Goal: Task Accomplishment & Management: Use online tool/utility

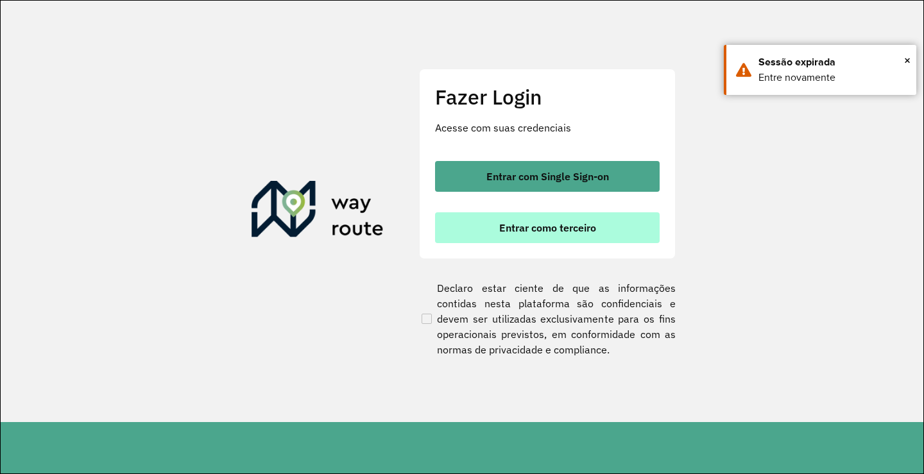
click at [541, 228] on span "Entrar como terceiro" at bounding box center [547, 228] width 97 height 10
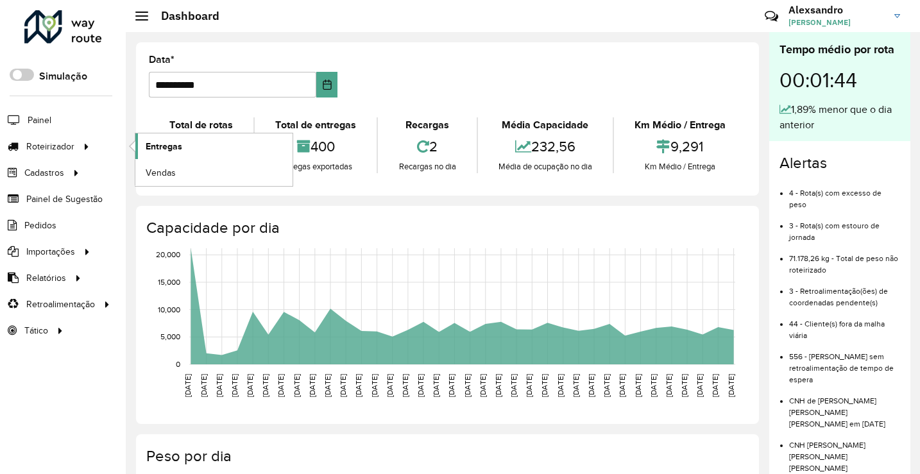
click at [174, 150] on span "Entregas" at bounding box center [164, 146] width 37 height 13
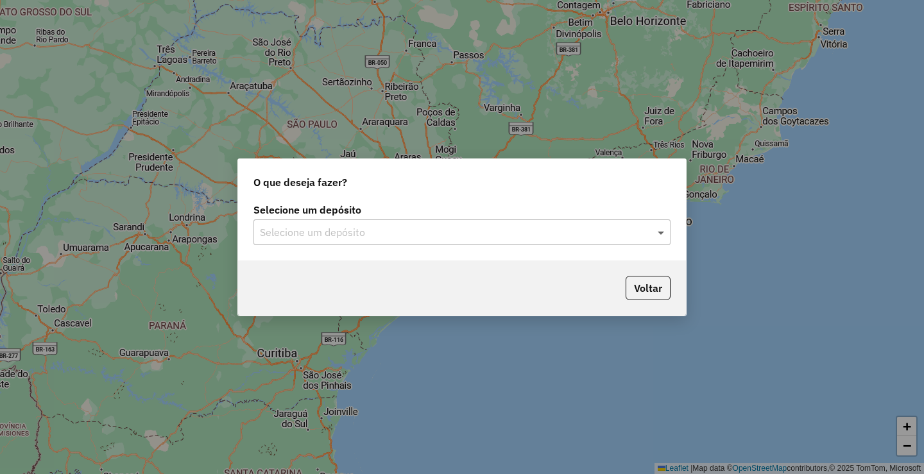
click at [660, 230] on span at bounding box center [662, 231] width 16 height 15
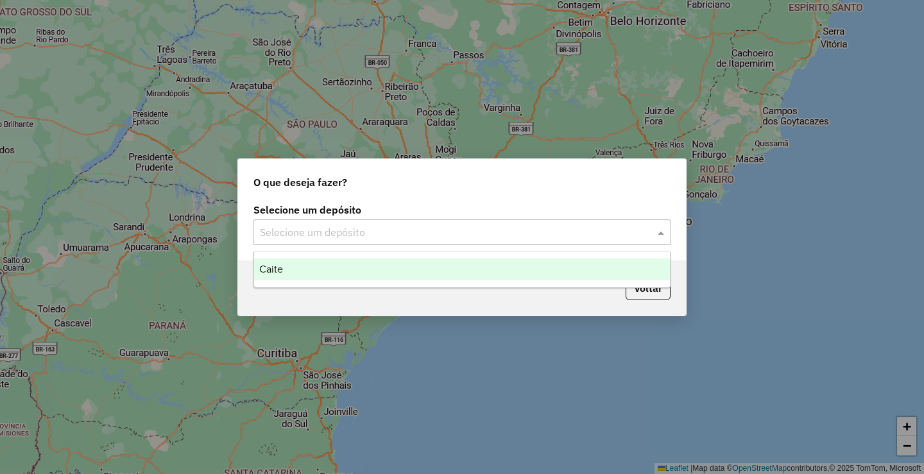
click at [267, 264] on span "Caite" at bounding box center [271, 269] width 24 height 11
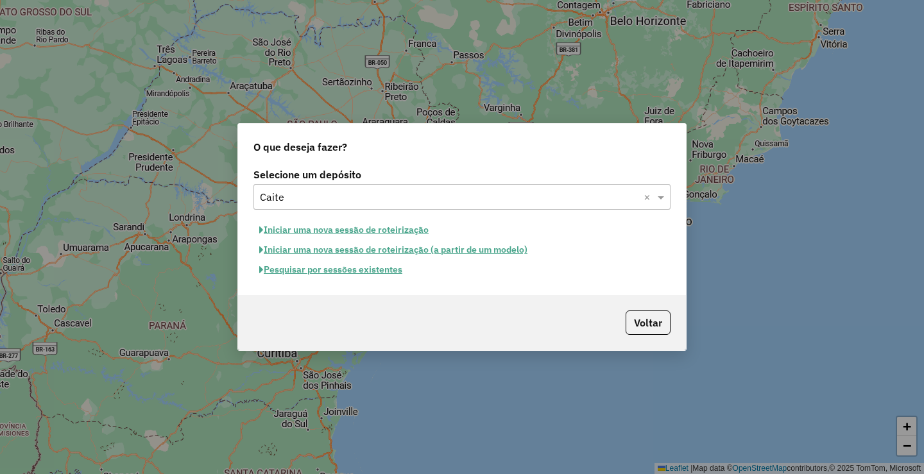
click at [297, 272] on button "Pesquisar por sessões existentes" at bounding box center [330, 270] width 155 height 20
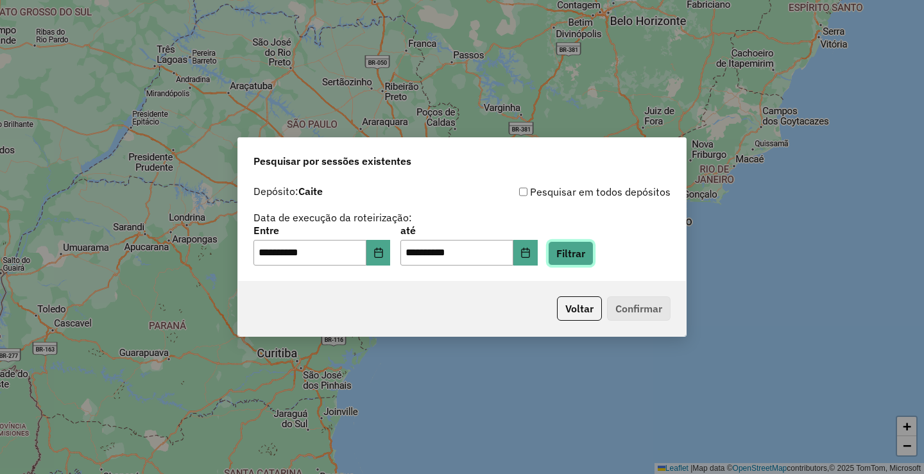
click at [592, 259] on button "Filtrar" at bounding box center [571, 253] width 46 height 24
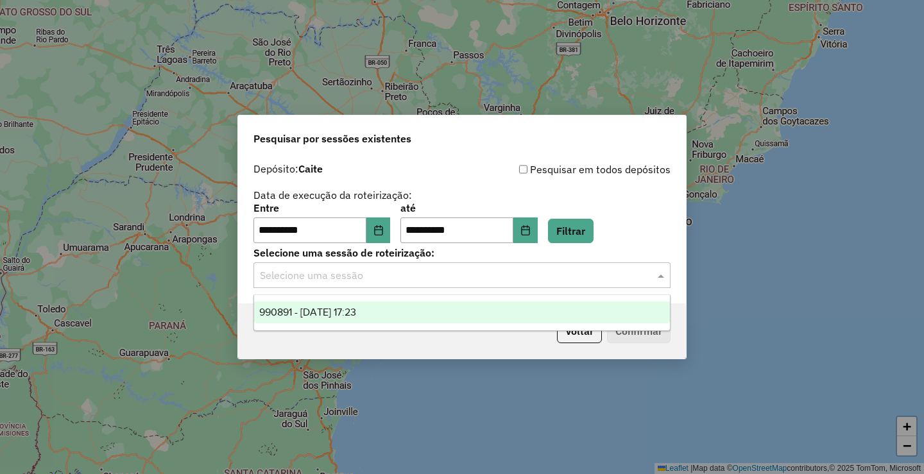
click at [659, 280] on span at bounding box center [662, 274] width 16 height 15
click at [356, 314] on span "990891 - 19/08/2025 17:23" at bounding box center [307, 312] width 97 height 11
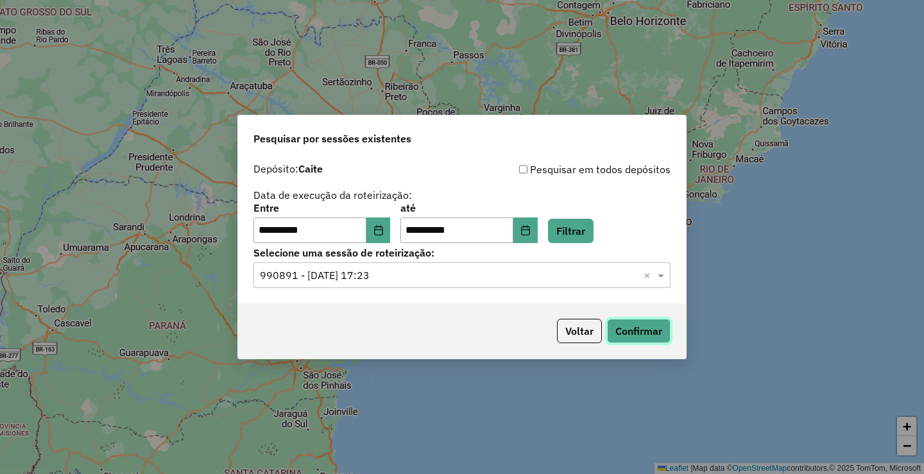
click at [645, 331] on button "Confirmar" at bounding box center [638, 331] width 63 height 24
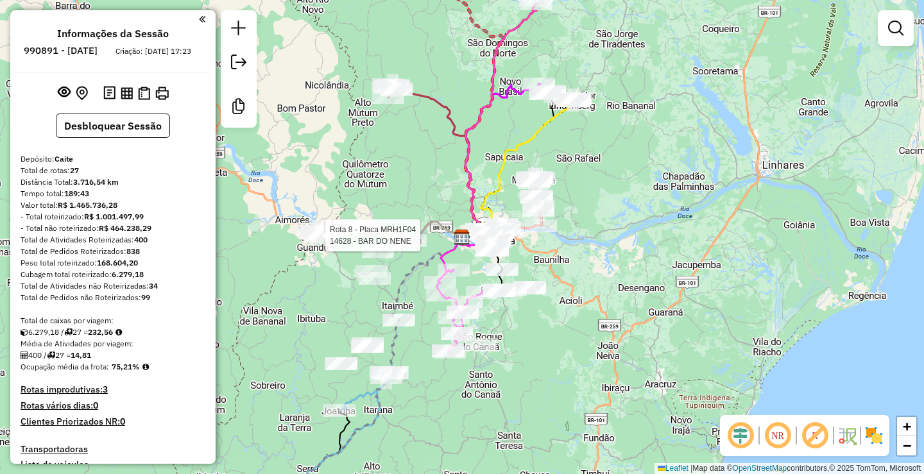
select select "**********"
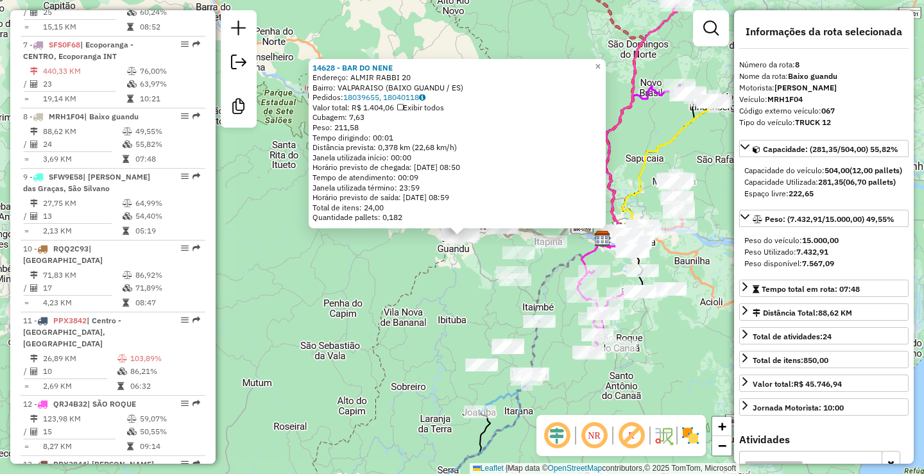
scroll to position [983, 0]
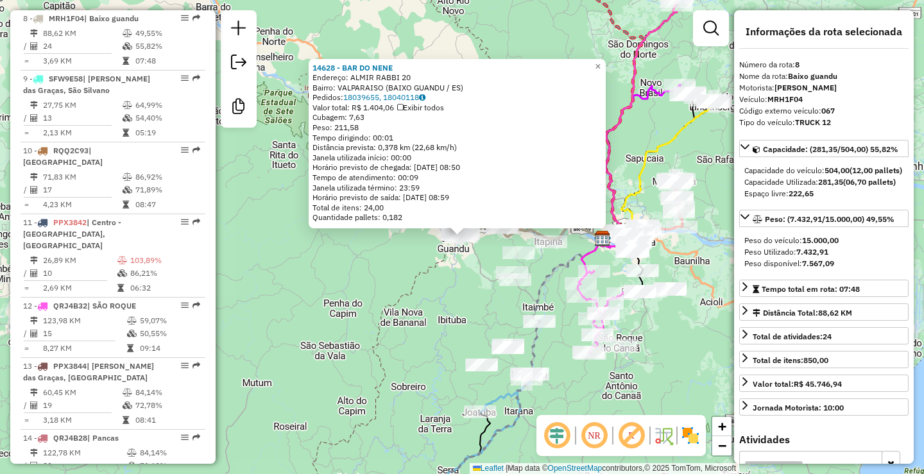
click at [357, 339] on div "14628 - BAR DO NENE Endereço: ALMIR RABBI 20 Bairro: VALPARAISO (BAIXO GUANDU /…" at bounding box center [462, 237] width 924 height 474
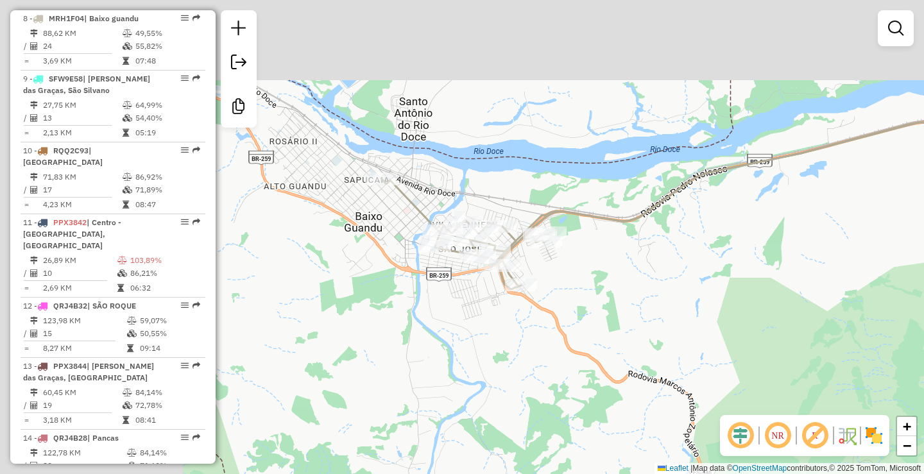
drag, startPoint x: 374, startPoint y: 140, endPoint x: 579, endPoint y: 259, distance: 236.5
click at [609, 271] on div "Janela de atendimento Grade de atendimento Capacidade Transportadoras Veículos …" at bounding box center [462, 237] width 924 height 474
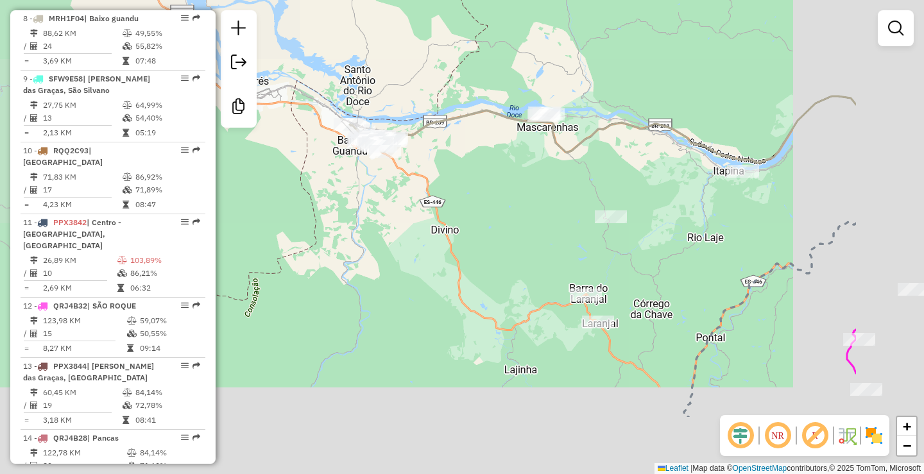
drag, startPoint x: 663, startPoint y: 283, endPoint x: 480, endPoint y: 162, distance: 219.7
click at [480, 162] on div "Janela de atendimento Grade de atendimento Capacidade Transportadoras Veículos …" at bounding box center [462, 237] width 924 height 474
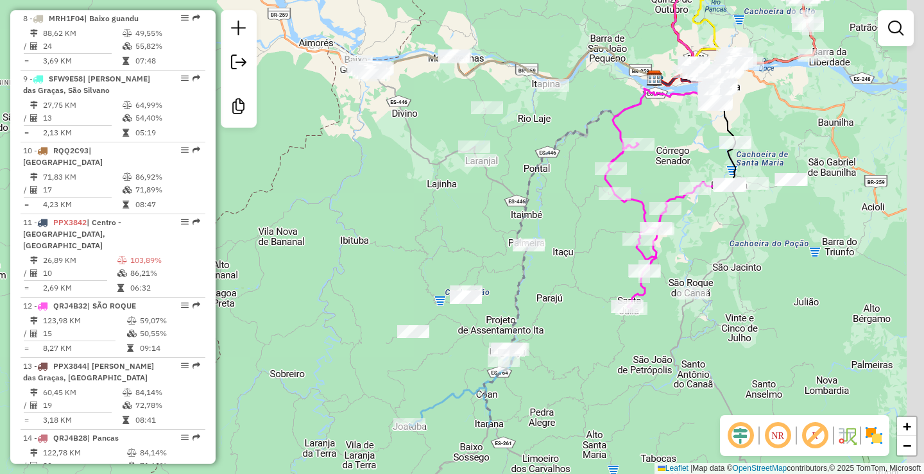
drag, startPoint x: 667, startPoint y: 267, endPoint x: 546, endPoint y: 163, distance: 160.1
click at [546, 163] on div "Janela de atendimento Grade de atendimento Capacidade Transportadoras Veículos …" at bounding box center [462, 237] width 924 height 474
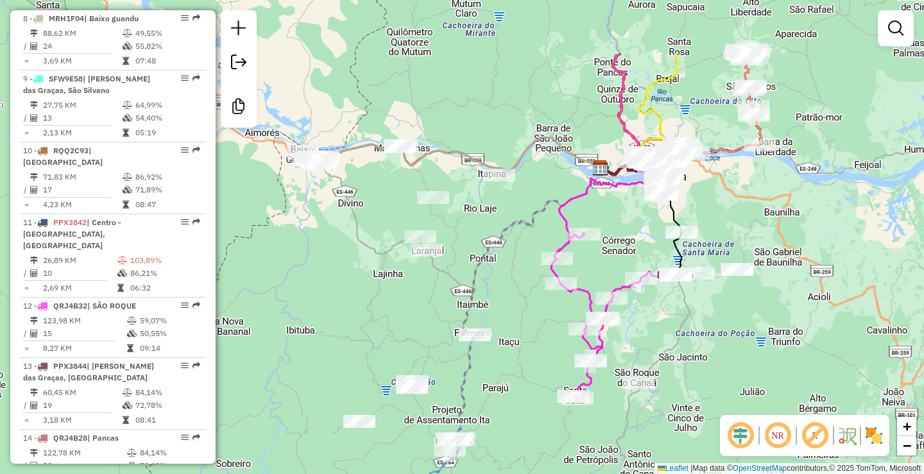
drag, startPoint x: 754, startPoint y: 221, endPoint x: 713, endPoint y: 320, distance: 107.0
click at [715, 323] on div "Janela de atendimento Grade de atendimento Capacidade Transportadoras Veículos …" at bounding box center [462, 237] width 924 height 474
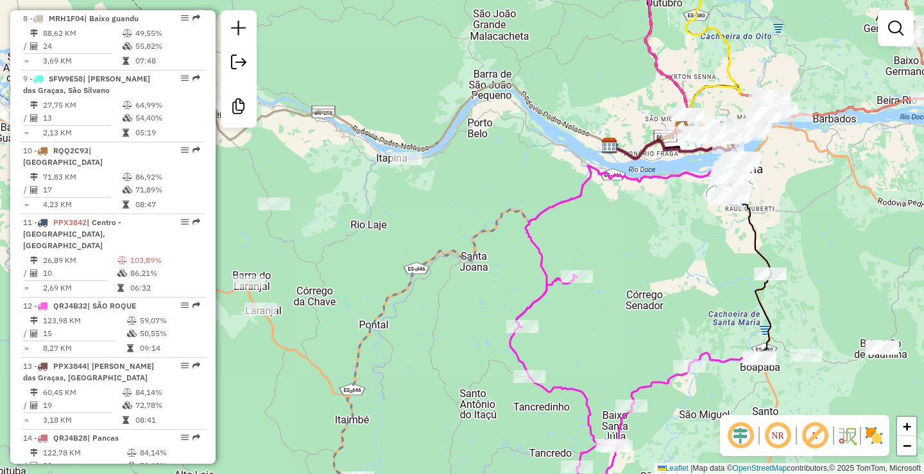
drag, startPoint x: 649, startPoint y: 176, endPoint x: 615, endPoint y: 262, distance: 92.4
click at [613, 275] on icon at bounding box center [628, 234] width 225 height 186
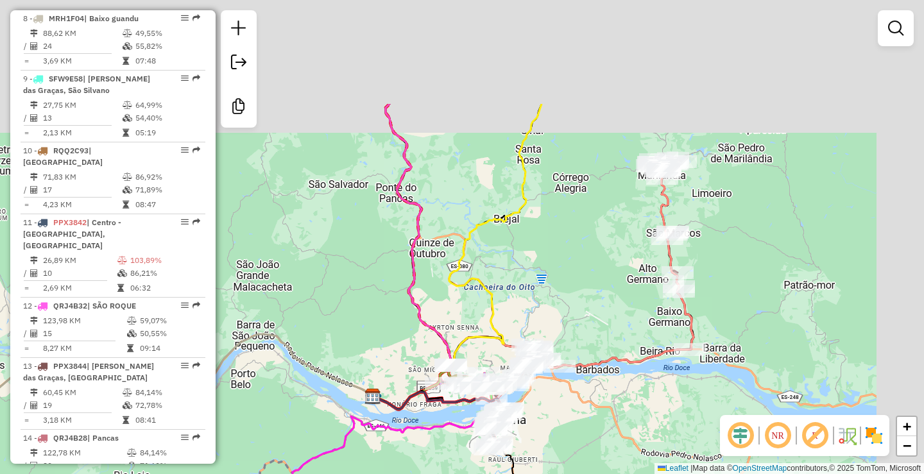
drag, startPoint x: 702, startPoint y: 98, endPoint x: 502, endPoint y: 249, distance: 251.4
click at [502, 249] on div "Janela de atendimento Grade de atendimento Capacidade Transportadoras Veículos …" at bounding box center [462, 237] width 924 height 474
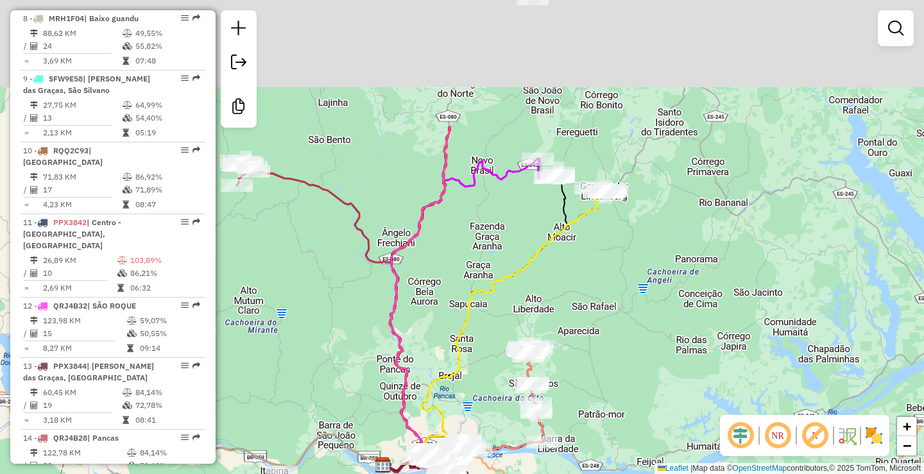
drag, startPoint x: 585, startPoint y: 121, endPoint x: 507, endPoint y: 292, distance: 188.3
click at [507, 292] on div "Janela de atendimento Grade de atendimento Capacidade Transportadoras Veículos …" at bounding box center [462, 237] width 924 height 474
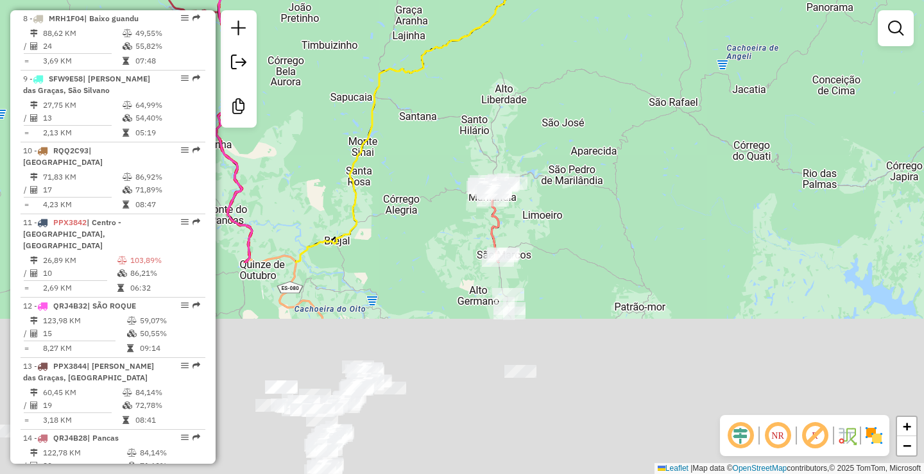
drag, startPoint x: 496, startPoint y: 289, endPoint x: 466, endPoint y: 28, distance: 262.2
click at [466, 21] on icon at bounding box center [469, 65] width 347 height 395
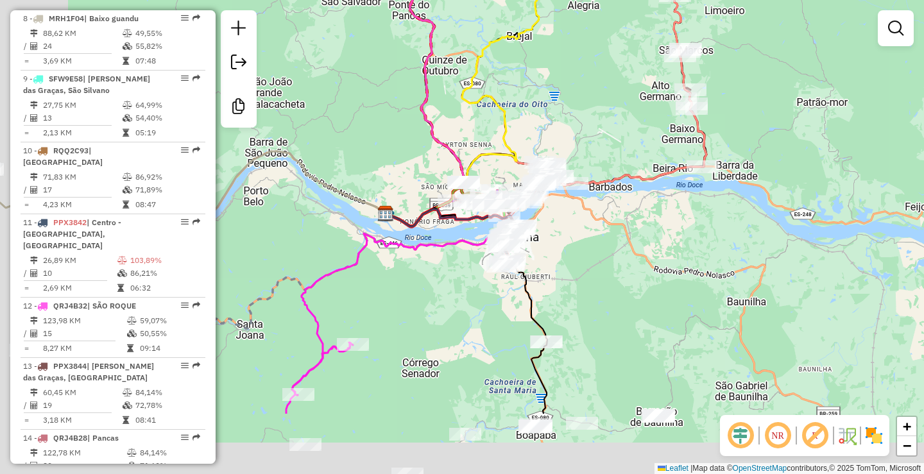
drag, startPoint x: 355, startPoint y: 282, endPoint x: 460, endPoint y: 148, distance: 169.5
click at [459, 145] on div "Janela de atendimento Grade de atendimento Capacidade Transportadoras Veículos …" at bounding box center [462, 237] width 924 height 474
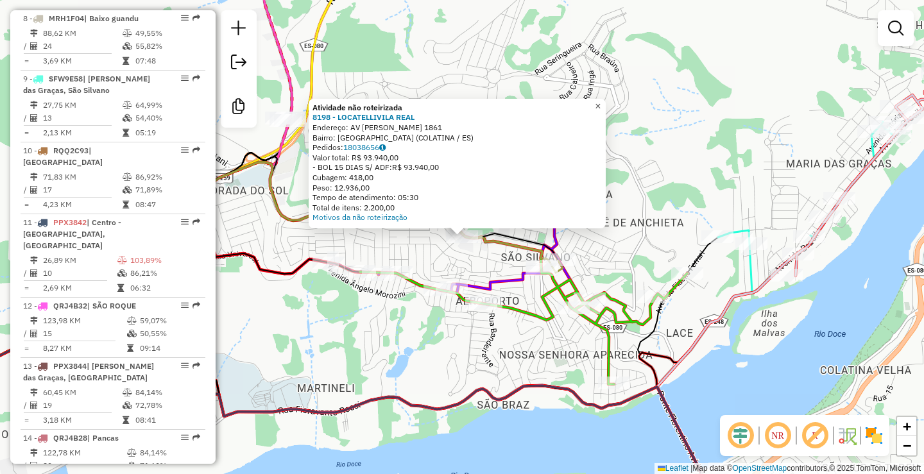
click at [600, 101] on span "×" at bounding box center [598, 106] width 6 height 11
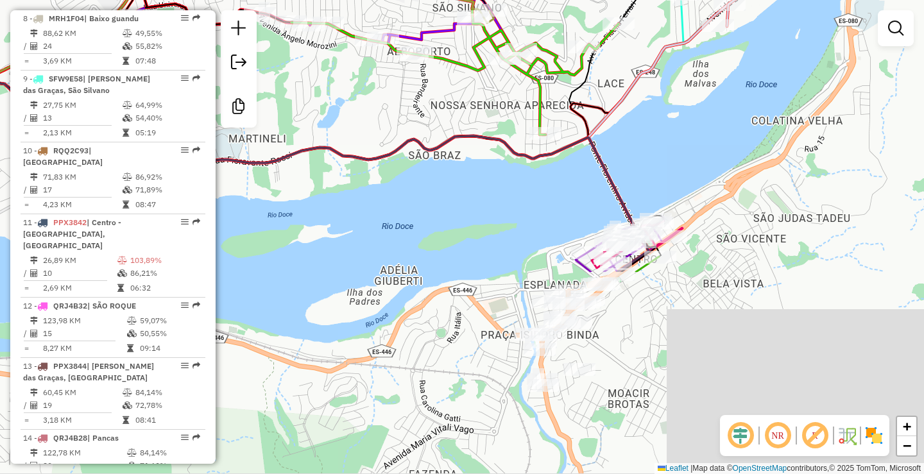
drag, startPoint x: 575, startPoint y: 84, endPoint x: 555, endPoint y: 15, distance: 72.1
click at [555, 15] on div "Janela de atendimento Grade de atendimento Capacidade Transportadoras Veículos …" at bounding box center [462, 237] width 924 height 474
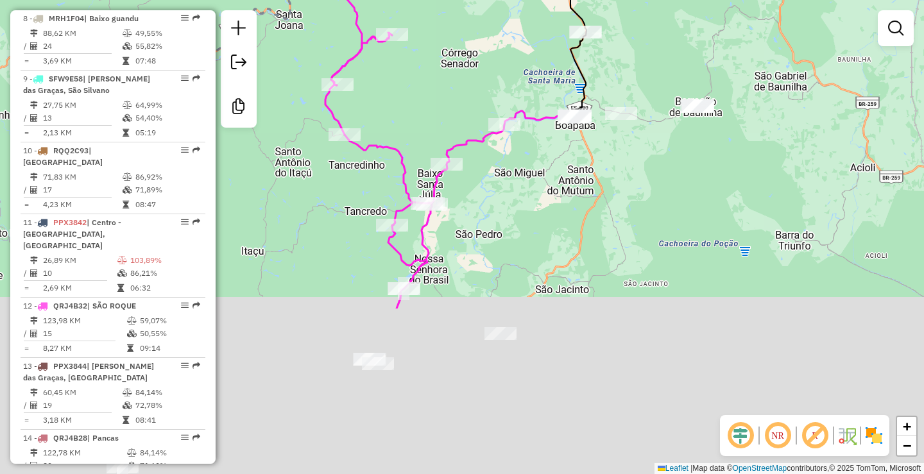
drag, startPoint x: 548, startPoint y: 444, endPoint x: 637, endPoint y: 162, distance: 296.0
click at [635, 165] on div "Janela de atendimento Grade de atendimento Capacidade Transportadoras Veículos …" at bounding box center [462, 237] width 924 height 474
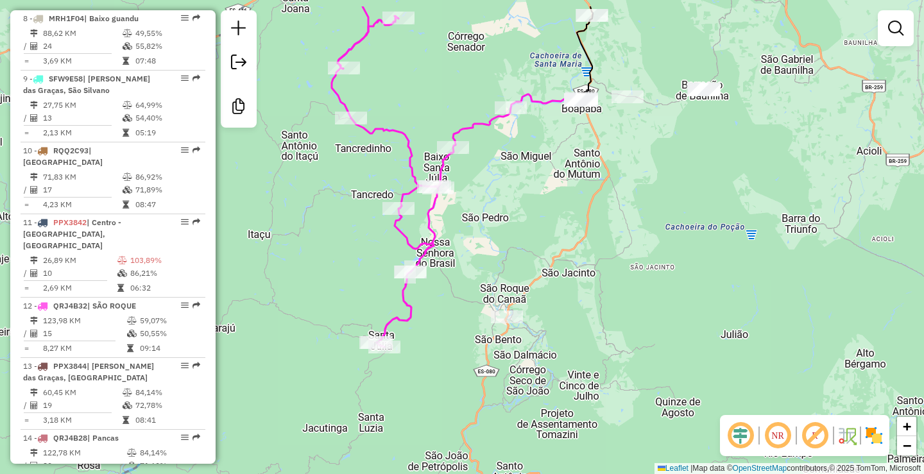
drag, startPoint x: 709, startPoint y: 94, endPoint x: 659, endPoint y: 203, distance: 120.2
click at [654, 223] on div "Janela de atendimento Grade de atendimento Capacidade Transportadoras Veículos …" at bounding box center [462, 237] width 924 height 474
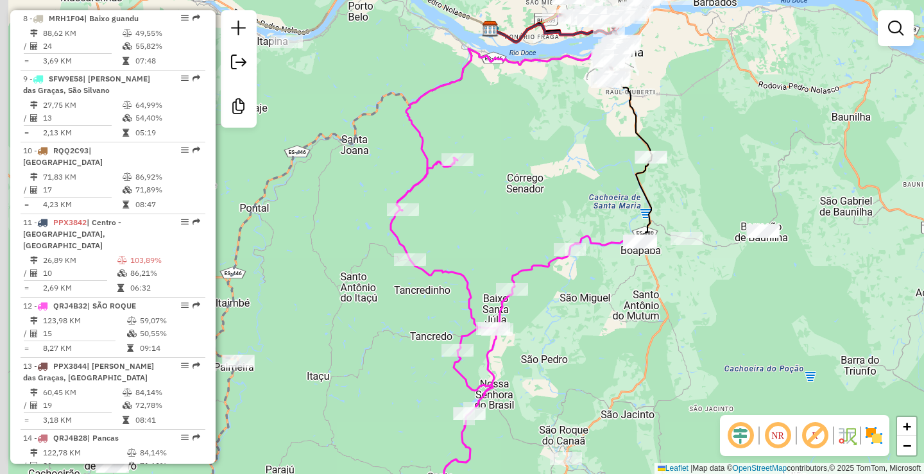
drag, startPoint x: 391, startPoint y: 153, endPoint x: 489, endPoint y: 216, distance: 115.6
click at [522, 221] on div "Janela de atendimento Grade de atendimento Capacidade Transportadoras Veículos …" at bounding box center [462, 237] width 924 height 474
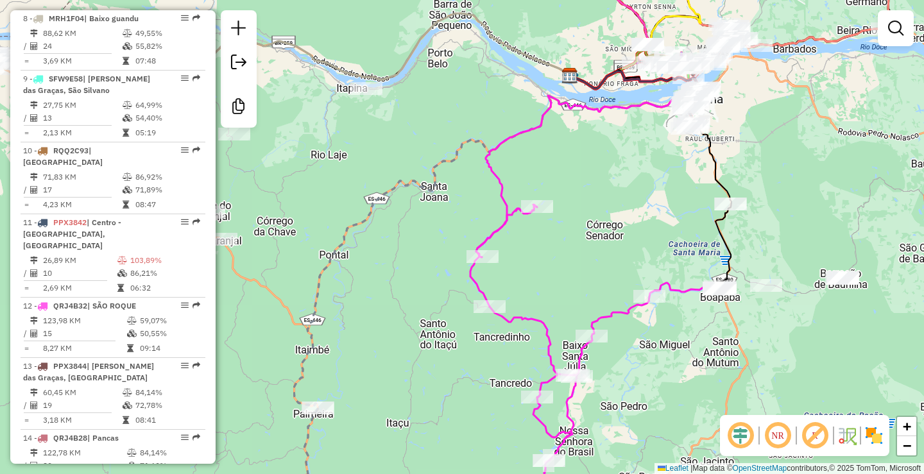
drag, startPoint x: 368, startPoint y: 119, endPoint x: 406, endPoint y: 146, distance: 47.3
click at [406, 146] on div "Janela de atendimento Grade de atendimento Capacidade Transportadoras Veículos …" at bounding box center [462, 237] width 924 height 474
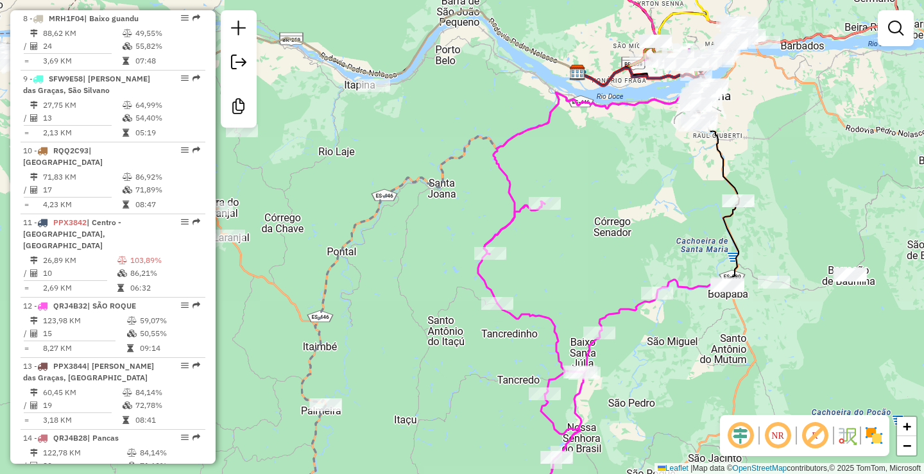
drag, startPoint x: 373, startPoint y: 267, endPoint x: 531, endPoint y: 182, distance: 179.7
click at [531, 182] on div "Janela de atendimento Grade de atendimento Capacidade Transportadoras Veículos …" at bounding box center [462, 237] width 924 height 474
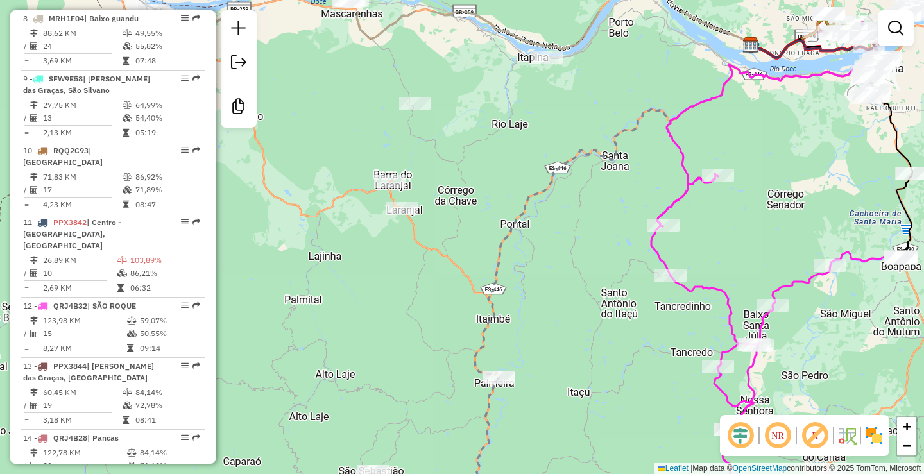
drag, startPoint x: 405, startPoint y: 153, endPoint x: 420, endPoint y: 212, distance: 61.0
click at [420, 212] on div "Janela de atendimento Grade de atendimento Capacidade Transportadoras Veículos …" at bounding box center [462, 237] width 924 height 474
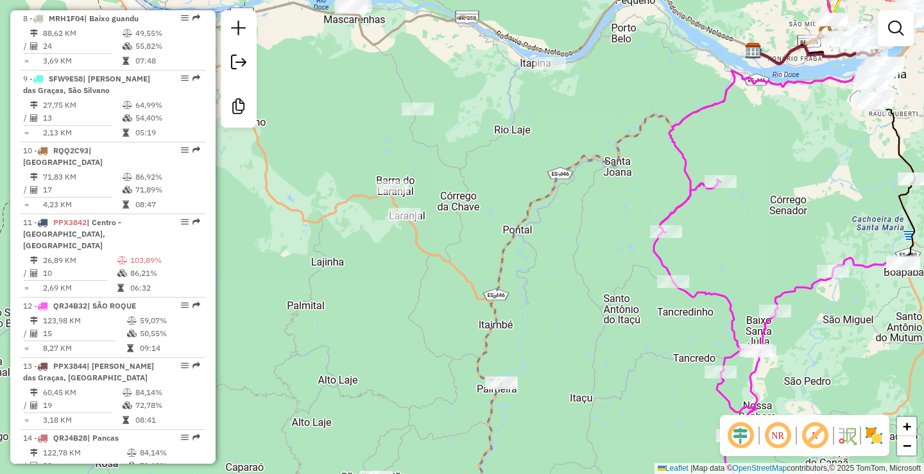
drag, startPoint x: 469, startPoint y: 169, endPoint x: 453, endPoint y: 96, distance: 74.1
click at [454, 96] on div "Janela de atendimento Grade de atendimento Capacidade Transportadoras Veículos …" at bounding box center [462, 237] width 924 height 474
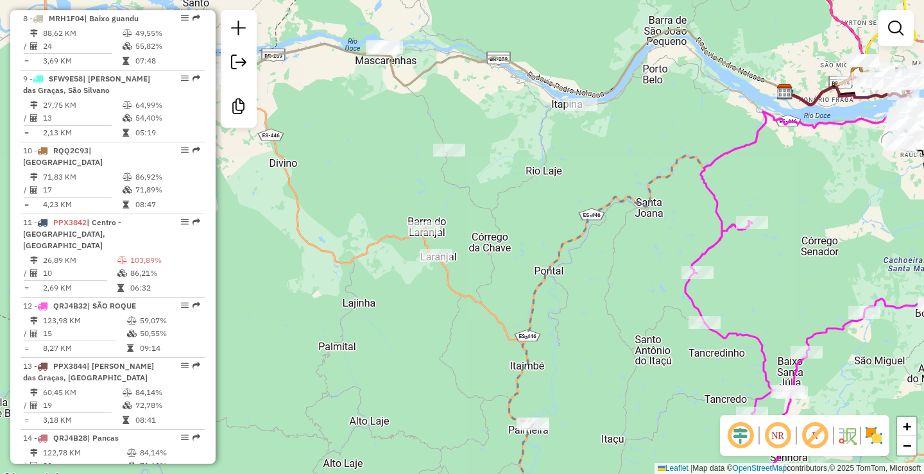
drag, startPoint x: 584, startPoint y: 122, endPoint x: 558, endPoint y: 237, distance: 118.3
click at [558, 237] on div "Janela de atendimento Grade de atendimento Capacidade Transportadoras Veículos …" at bounding box center [462, 237] width 924 height 474
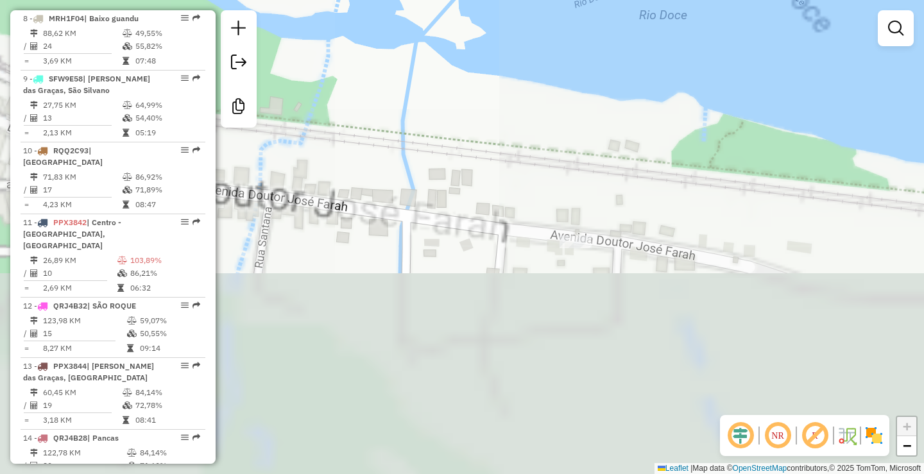
drag, startPoint x: 502, startPoint y: 359, endPoint x: 611, endPoint y: 163, distance: 224.3
click at [642, 94] on div "Janela de atendimento Grade de atendimento Capacidade Transportadoras Veículos …" at bounding box center [462, 237] width 924 height 474
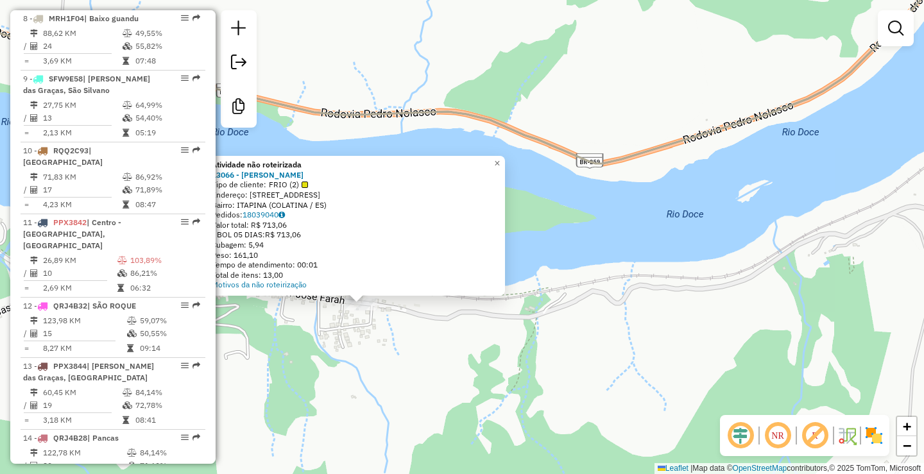
click at [357, 368] on div "Atividade não roteirizada 13066 - SONIA MARIA DE ANDRA Tipo de cliente: FRIO (2…" at bounding box center [462, 237] width 924 height 474
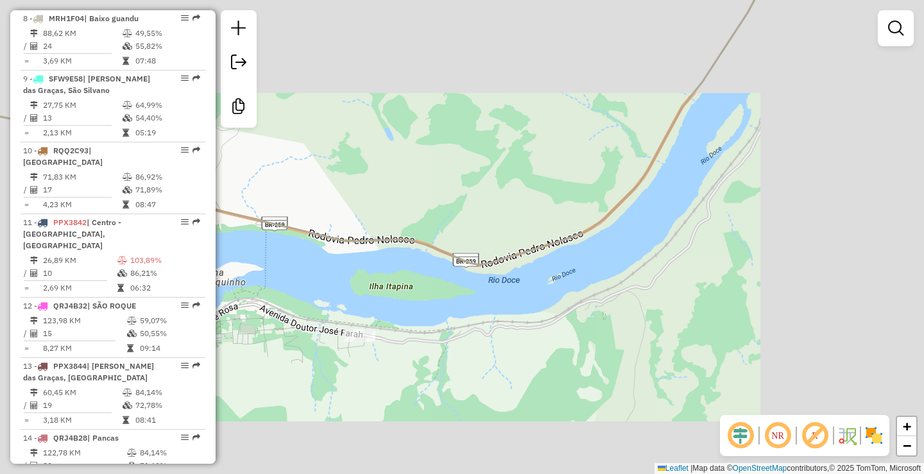
drag, startPoint x: 405, startPoint y: 376, endPoint x: 448, endPoint y: 194, distance: 186.7
click at [447, 196] on div "Janela de atendimento Grade de atendimento Capacidade Transportadoras Veículos …" at bounding box center [462, 237] width 924 height 474
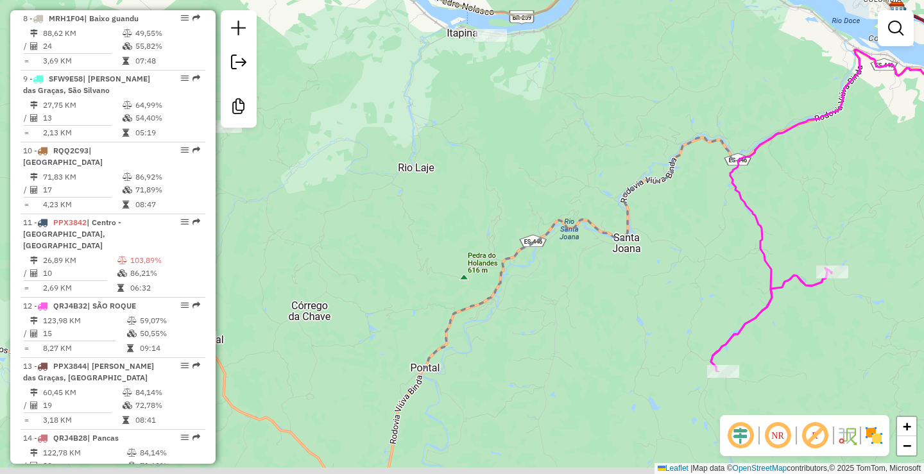
drag, startPoint x: 429, startPoint y: 269, endPoint x: 494, endPoint y: 91, distance: 189.7
click at [493, 94] on div "Janela de atendimento Grade de atendimento Capacidade Transportadoras Veículos …" at bounding box center [462, 237] width 924 height 474
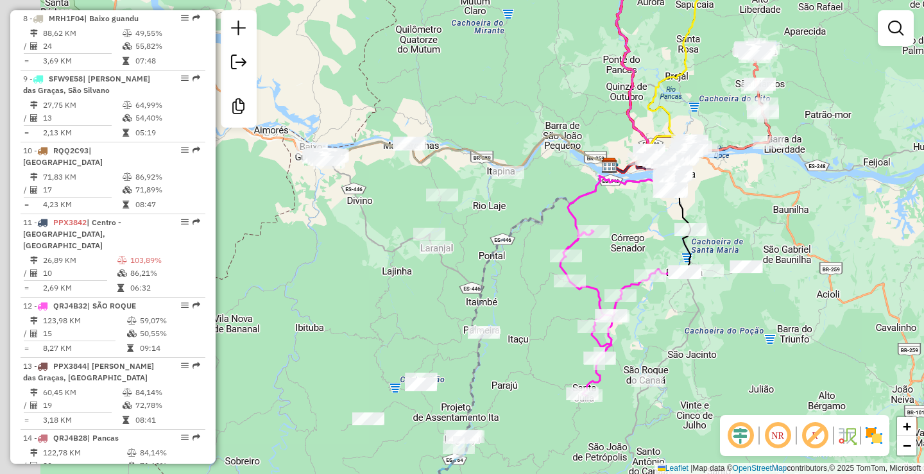
drag, startPoint x: 434, startPoint y: 196, endPoint x: 475, endPoint y: 237, distance: 58.5
click at [475, 237] on div "Janela de atendimento Grade de atendimento Capacidade Transportadoras Veículos …" at bounding box center [462, 237] width 924 height 474
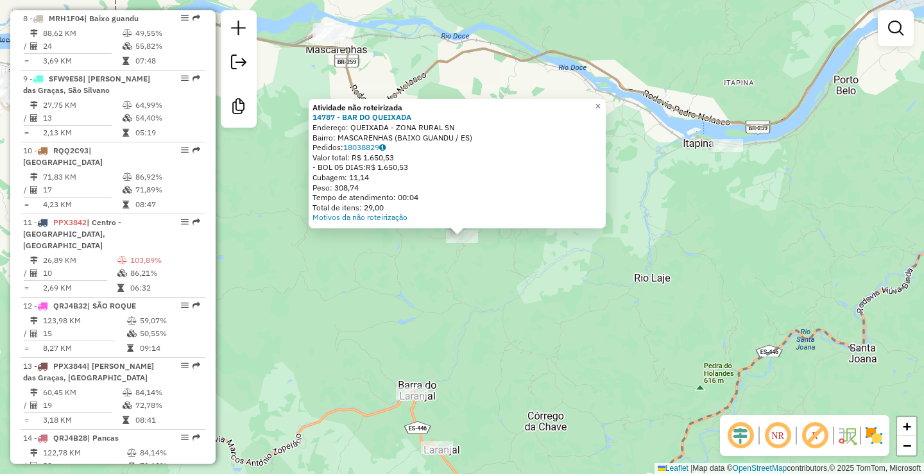
click at [700, 295] on div "Atividade não roteirizada 14787 - BAR DO QUEIXADA Endereço: QUEIXADA - ZONA RUR…" at bounding box center [462, 237] width 924 height 474
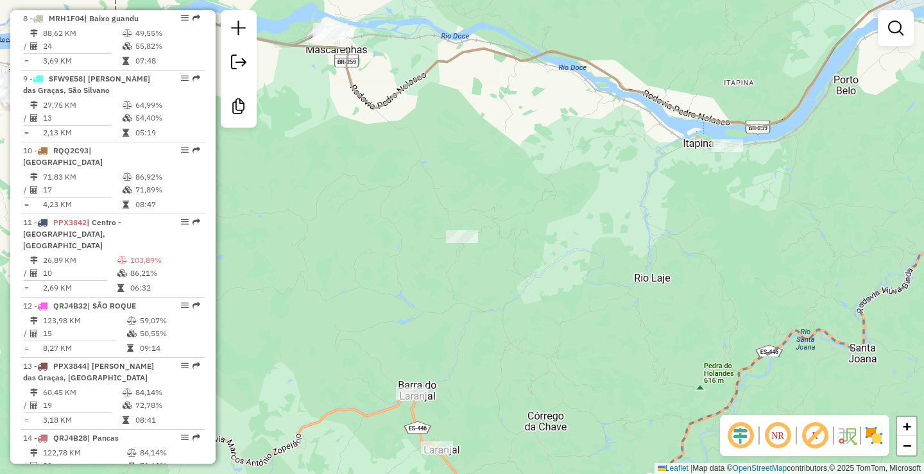
drag, startPoint x: 585, startPoint y: 353, endPoint x: 568, endPoint y: 167, distance: 186.1
click at [587, 184] on div "Janela de atendimento Grade de atendimento Capacidade Transportadoras Veículos …" at bounding box center [462, 237] width 924 height 474
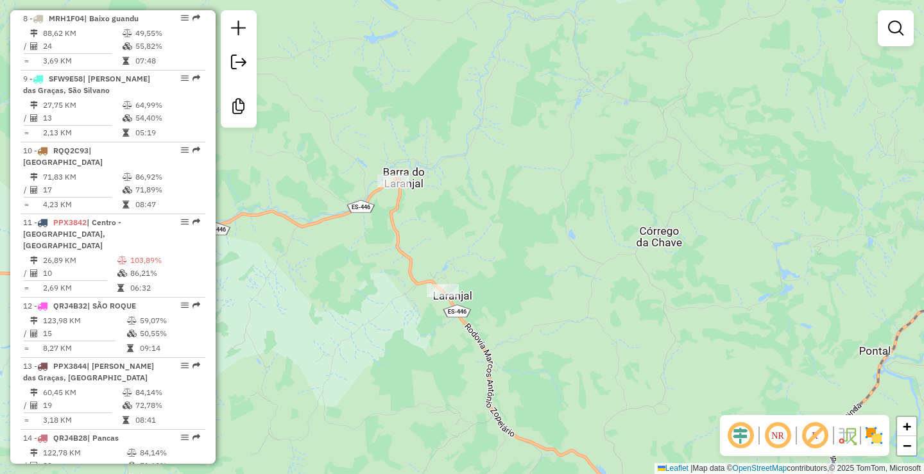
click at [395, 187] on div at bounding box center [393, 180] width 32 height 13
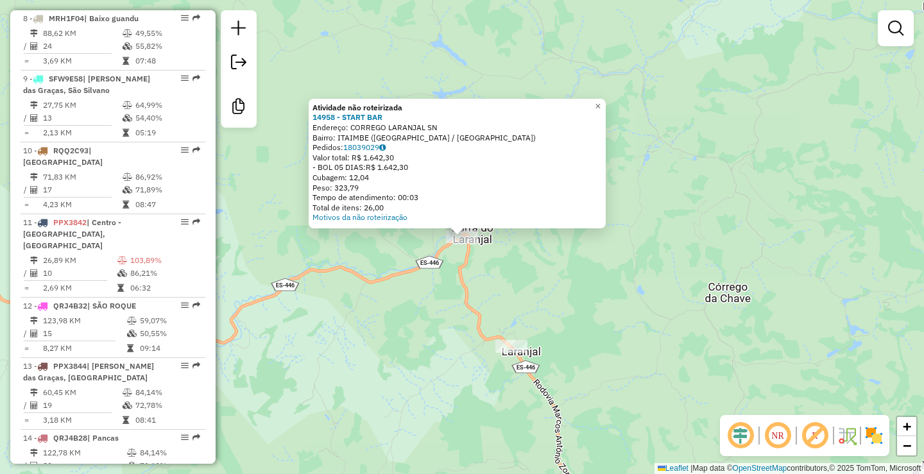
click at [273, 425] on div "Atividade não roteirizada 14958 - START BAR Endereço: CORREGO LARANJAL SN Bairr…" at bounding box center [462, 237] width 924 height 474
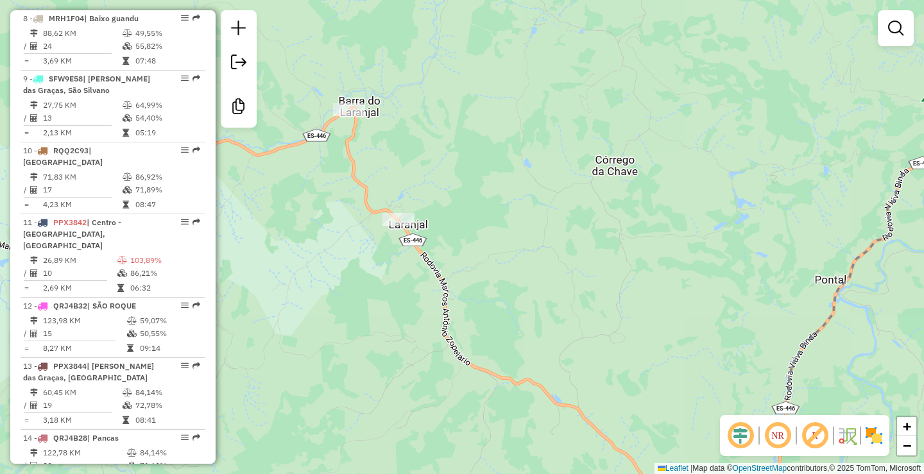
drag, startPoint x: 473, startPoint y: 310, endPoint x: 364, endPoint y: 182, distance: 167.9
click at [360, 181] on div "Janela de atendimento Grade de atendimento Capacidade Transportadoras Veículos …" at bounding box center [462, 237] width 924 height 474
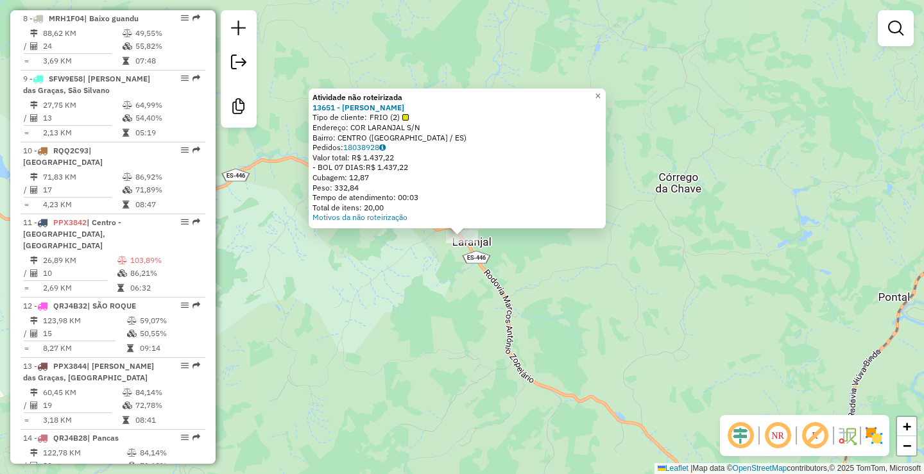
click at [355, 438] on div "Atividade não roteirizada 13651 - LAZARO ANDREATTA ME Tipo de cliente: FRIO (2)…" at bounding box center [462, 237] width 924 height 474
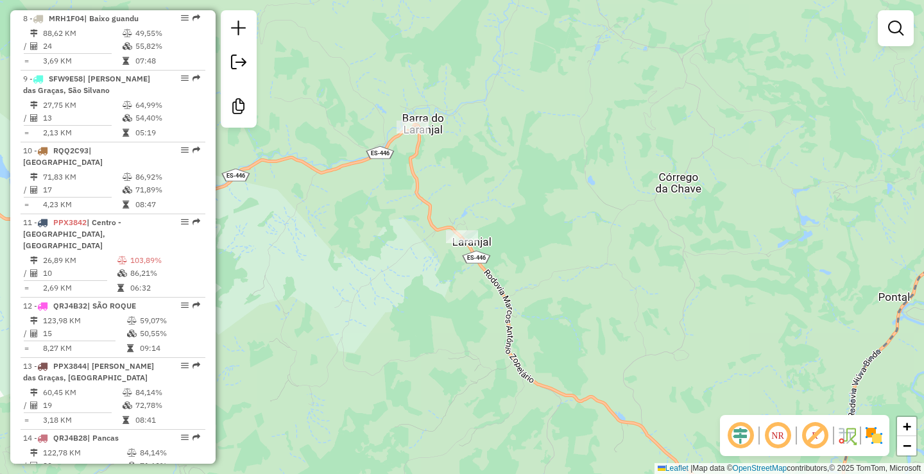
drag, startPoint x: 384, startPoint y: 416, endPoint x: 305, endPoint y: 158, distance: 269.8
click at [307, 164] on div "Janela de atendimento Grade de atendimento Capacidade Transportadoras Veículos …" at bounding box center [462, 237] width 924 height 474
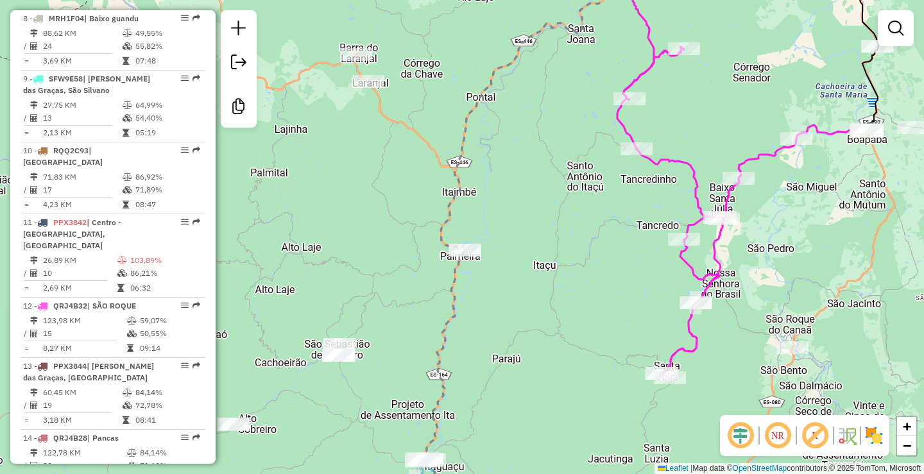
drag, startPoint x: 301, startPoint y: 184, endPoint x: 369, endPoint y: 144, distance: 78.5
click at [369, 144] on div "Janela de atendimento Grade de atendimento Capacidade Transportadoras Veículos …" at bounding box center [462, 237] width 924 height 474
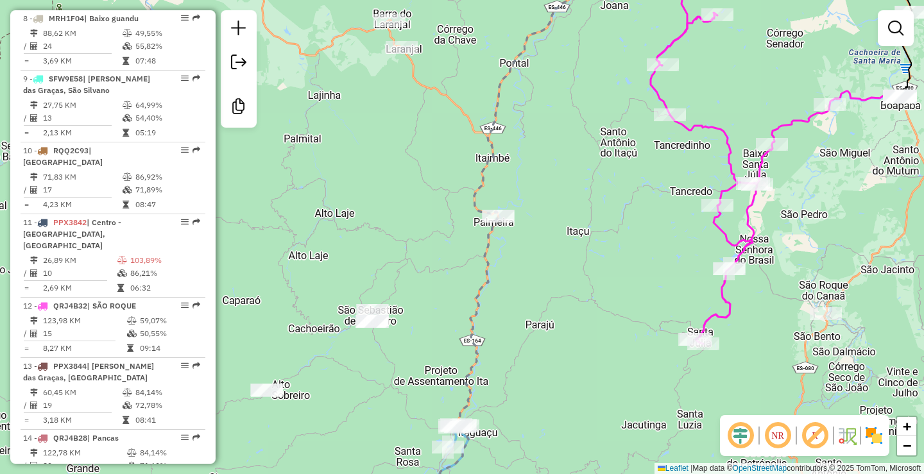
drag, startPoint x: 409, startPoint y: 262, endPoint x: 419, endPoint y: 244, distance: 20.7
click at [419, 244] on div "Janela de atendimento Grade de atendimento Capacidade Transportadoras Veículos …" at bounding box center [462, 237] width 924 height 474
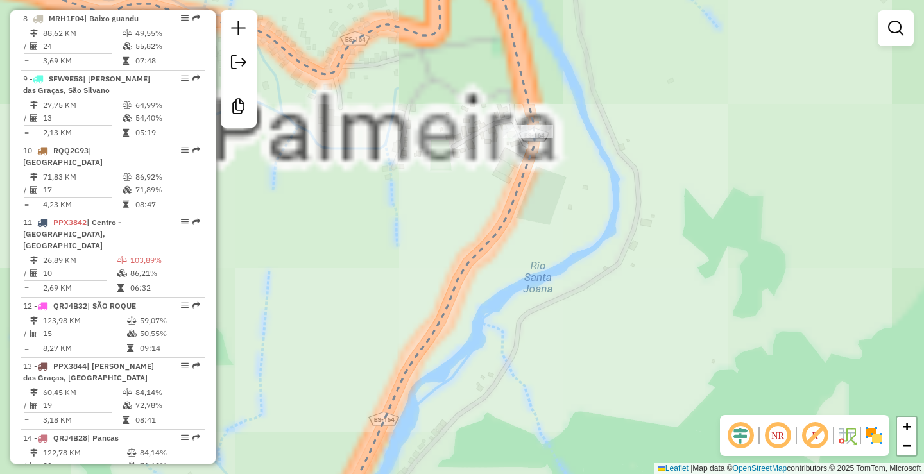
drag, startPoint x: 516, startPoint y: 173, endPoint x: 480, endPoint y: 277, distance: 109.9
click at [480, 277] on icon at bounding box center [221, 237] width 627 height 569
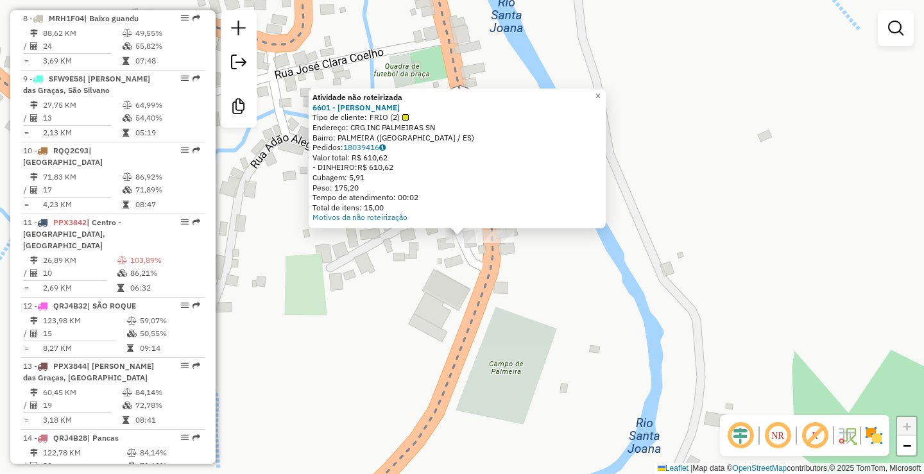
click at [463, 297] on div "Atividade não roteirizada 6601 - JEAN CARLOS DE OLIVE Tipo de cliente: FRIO (2)…" at bounding box center [462, 237] width 924 height 474
click at [445, 305] on div "Atividade não roteirizada 6601 - JEAN CARLOS DE OLIVE Tipo de cliente: FRIO (2)…" at bounding box center [462, 237] width 924 height 474
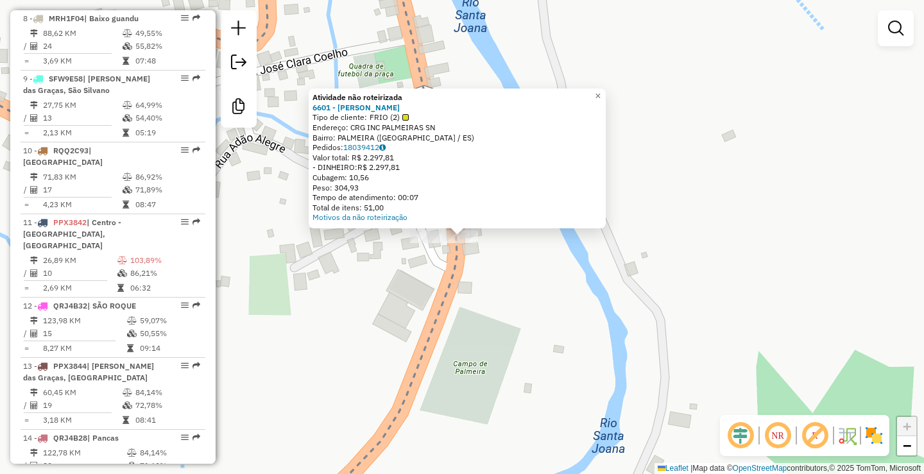
click at [384, 312] on div "Atividade não roteirizada 6601 - JEAN CARLOS DE OLIVE Tipo de cliente: FRIO (2)…" at bounding box center [462, 237] width 924 height 474
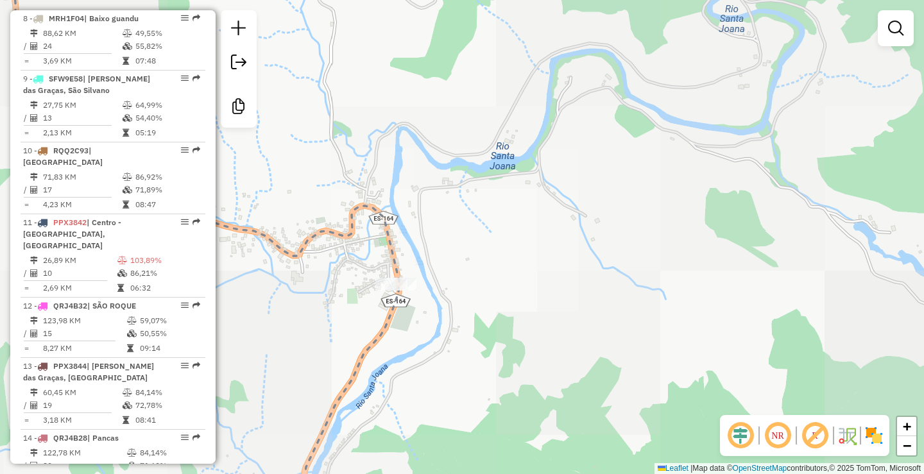
drag, startPoint x: 353, startPoint y: 333, endPoint x: 402, endPoint y: 257, distance: 90.9
click at [400, 259] on div "Janela de atendimento Grade de atendimento Capacidade Transportadoras Veículos …" at bounding box center [462, 237] width 924 height 474
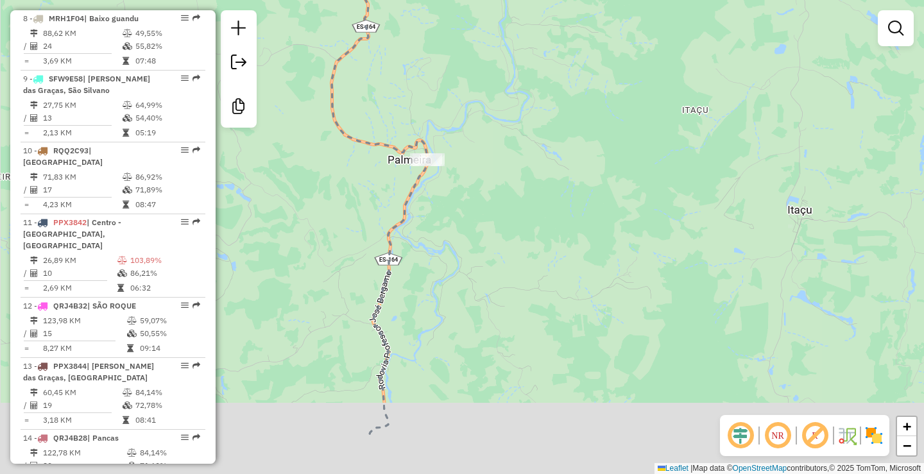
drag, startPoint x: 368, startPoint y: 319, endPoint x: 403, endPoint y: 133, distance: 189.9
click at [421, 125] on icon at bounding box center [380, 153] width 96 height 569
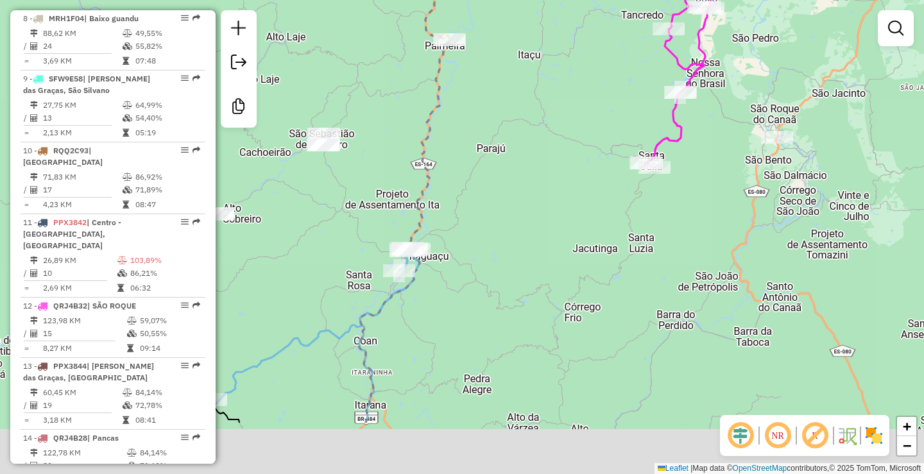
drag, startPoint x: 385, startPoint y: 271, endPoint x: 436, endPoint y: 172, distance: 111.0
click at [436, 172] on icon at bounding box center [426, 138] width 135 height 569
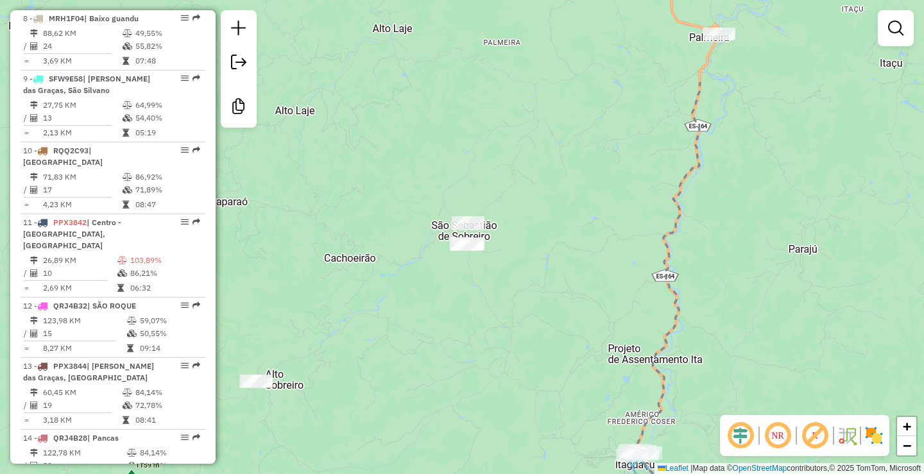
drag, startPoint x: 312, startPoint y: 177, endPoint x: 445, endPoint y: 307, distance: 185.5
click at [445, 307] on div "Janela de atendimento Grade de atendimento Capacidade Transportadoras Veículos …" at bounding box center [462, 237] width 924 height 474
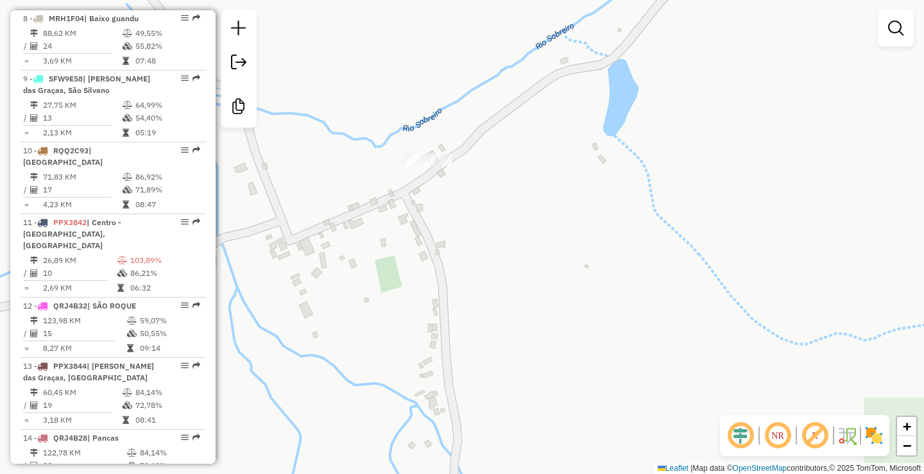
drag, startPoint x: 461, startPoint y: 227, endPoint x: 485, endPoint y: 266, distance: 45.8
click at [485, 266] on div "Janela de atendimento Grade de atendimento Capacidade Transportadoras Veículos …" at bounding box center [462, 237] width 924 height 474
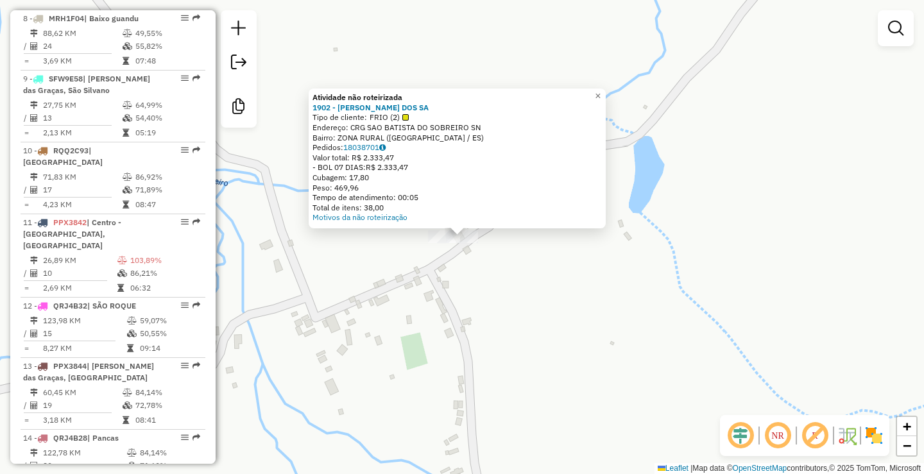
click at [330, 441] on div "Atividade não roteirizada 1902 - OSCAR BATISTA DOS SA Tipo de cliente: FRIO (2)…" at bounding box center [462, 237] width 924 height 474
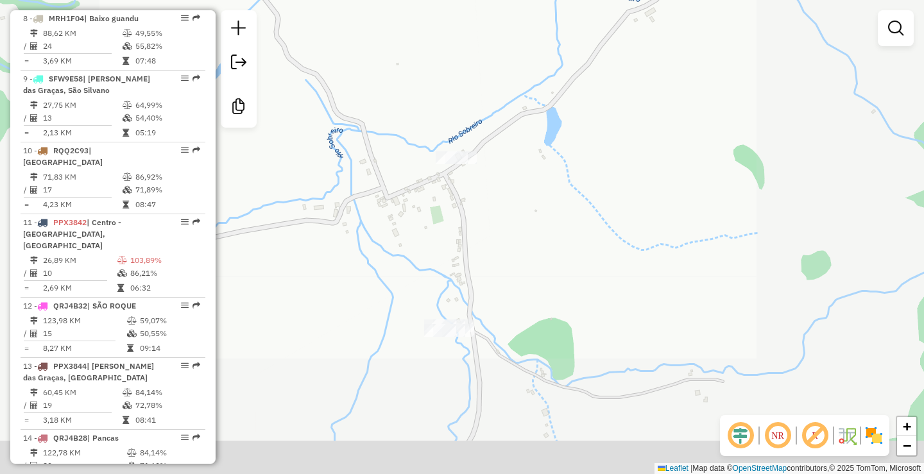
drag, startPoint x: 465, startPoint y: 387, endPoint x: 454, endPoint y: 224, distance: 162.6
click at [466, 219] on div "Janela de atendimento Grade de atendimento Capacidade Transportadoras Veículos …" at bounding box center [462, 237] width 924 height 474
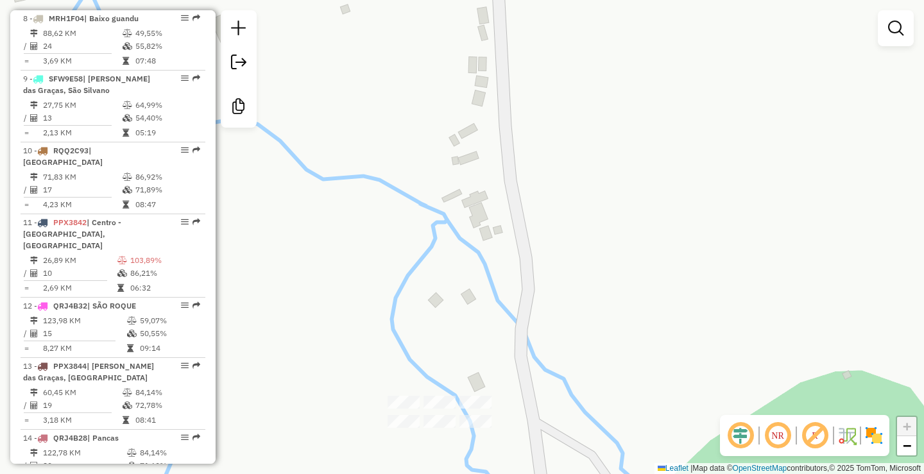
drag, startPoint x: 475, startPoint y: 369, endPoint x: 497, endPoint y: 199, distance: 172.1
click at [497, 199] on div "Janela de atendimento Grade de atendimento Capacidade Transportadoras Veículos …" at bounding box center [462, 237] width 924 height 474
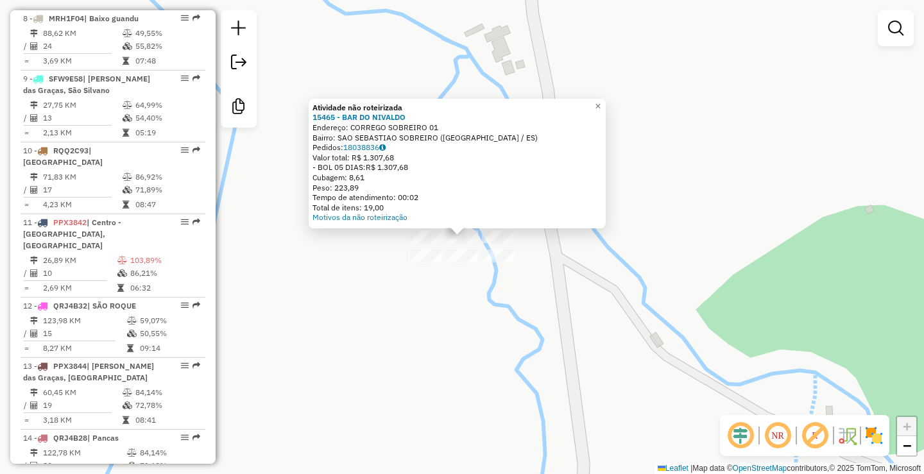
click at [336, 438] on div "Atividade não roteirizada 15465 - BAR DO NIVALDO Endereço: CORREGO SOBREIRO 01 …" at bounding box center [462, 237] width 924 height 474
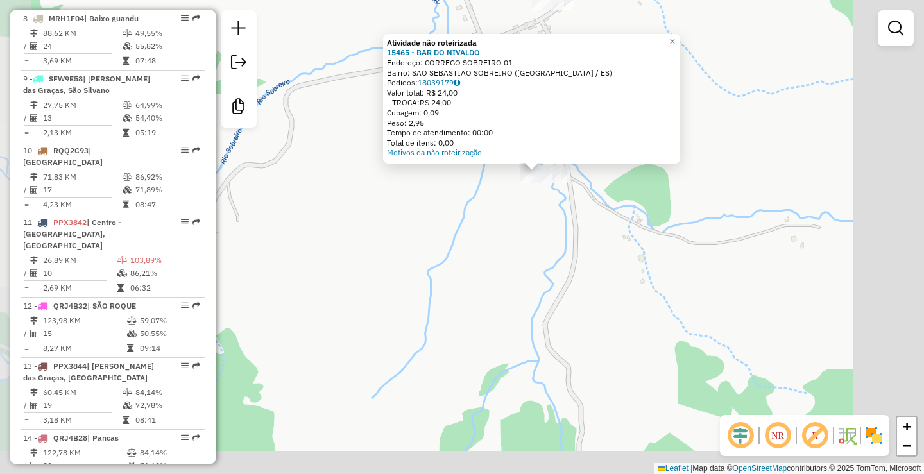
drag, startPoint x: 697, startPoint y: 379, endPoint x: 413, endPoint y: 175, distance: 349.8
click at [514, 239] on div "Atividade não roteirizada 15465 - BAR DO NIVALDO Endereço: CORREGO SOBREIRO 01 …" at bounding box center [462, 237] width 924 height 474
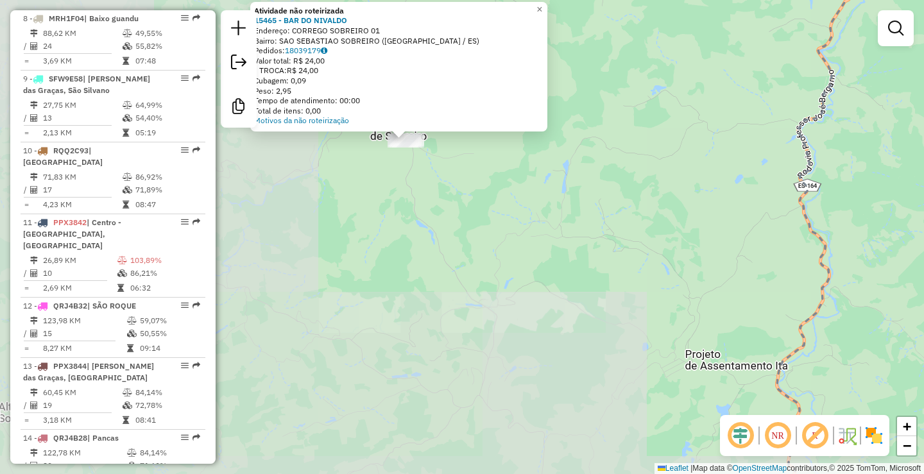
click at [594, 214] on div "Atividade não roteirizada 15465 - BAR DO NIVALDO Endereço: CORREGO SOBREIRO 01 …" at bounding box center [462, 237] width 924 height 474
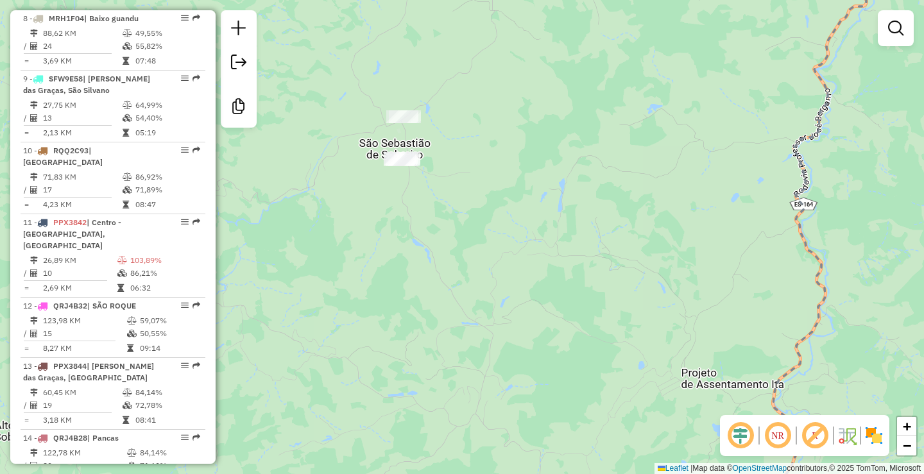
drag, startPoint x: 598, startPoint y: 210, endPoint x: 564, endPoint y: 272, distance: 70.3
click at [518, 317] on div "Janela de atendimento Grade de atendimento Capacidade Transportadoras Veículos …" at bounding box center [462, 237] width 924 height 474
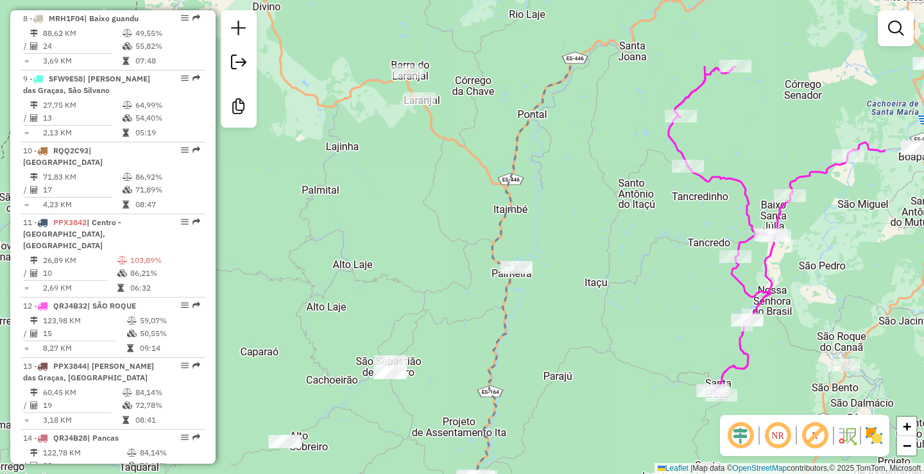
drag, startPoint x: 657, startPoint y: 208, endPoint x: 522, endPoint y: 324, distance: 178.3
click at [522, 324] on div "Janela de atendimento Grade de atendimento Capacidade Transportadoras Veículos …" at bounding box center [462, 237] width 924 height 474
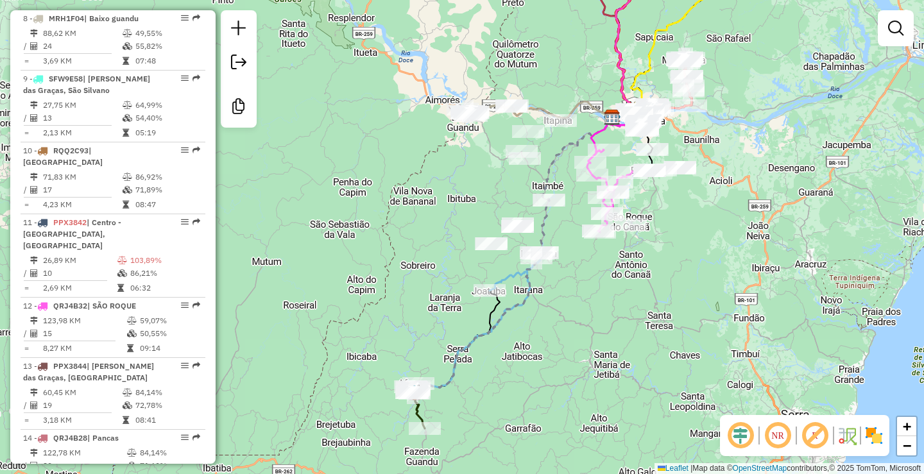
drag, startPoint x: 713, startPoint y: 134, endPoint x: 692, endPoint y: 239, distance: 107.3
click at [693, 237] on div "Janela de atendimento Grade de atendimento Capacidade Transportadoras Veículos …" at bounding box center [462, 237] width 924 height 474
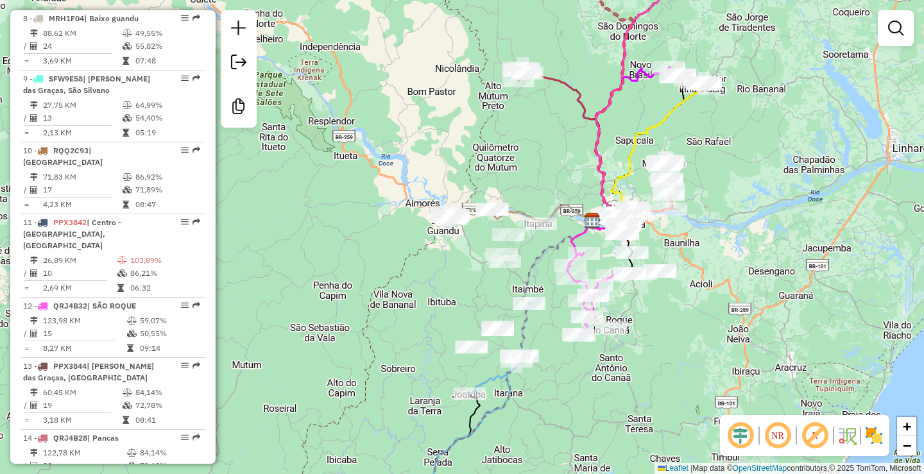
drag, startPoint x: 675, startPoint y: 108, endPoint x: 575, endPoint y: 224, distance: 153.3
click at [592, 224] on icon at bounding box center [647, 153] width 110 height 141
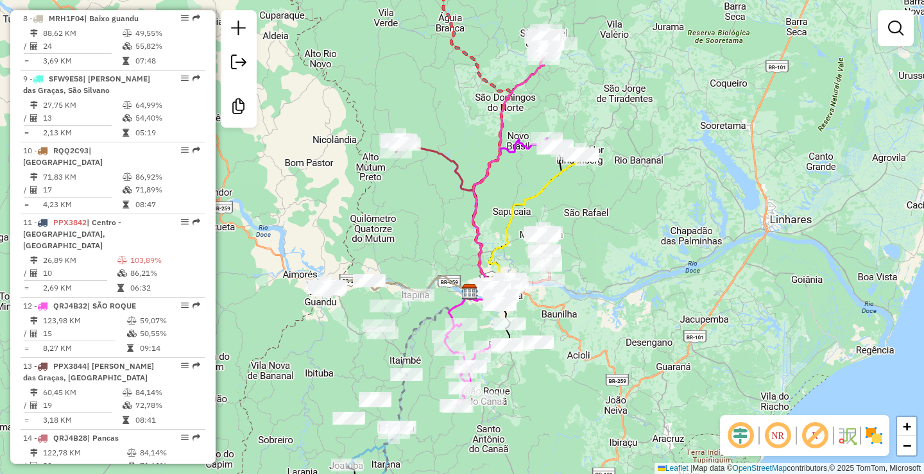
drag, startPoint x: 541, startPoint y: 101, endPoint x: 509, endPoint y: 239, distance: 141.6
click at [509, 239] on div "Janela de atendimento Grade de atendimento Capacidade Transportadoras Veículos …" at bounding box center [462, 237] width 924 height 474
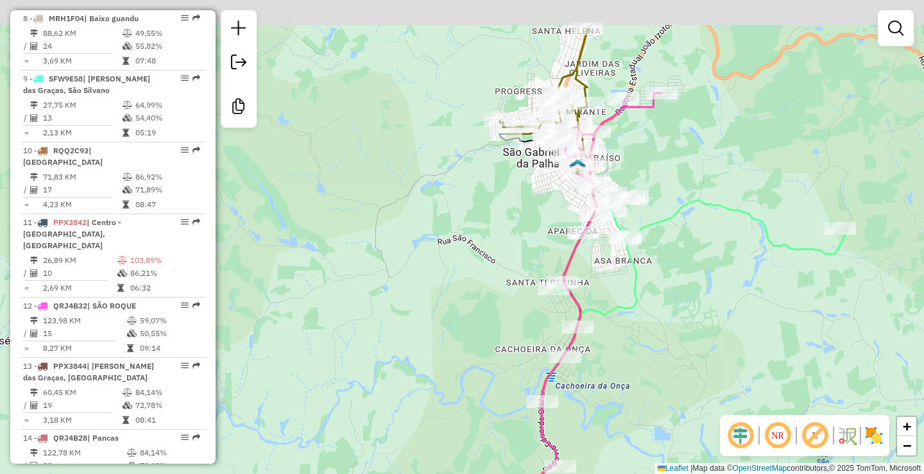
drag, startPoint x: 491, startPoint y: 221, endPoint x: 506, endPoint y: 254, distance: 36.5
click at [481, 279] on div "Janela de atendimento Grade de atendimento Capacidade Transportadoras Veículos …" at bounding box center [462, 237] width 924 height 474
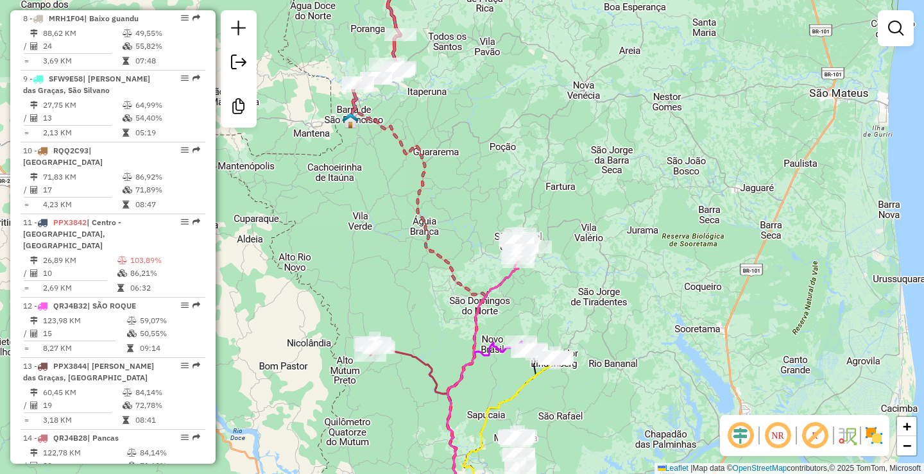
drag, startPoint x: 423, startPoint y: 139, endPoint x: 428, endPoint y: 247, distance: 107.8
click at [428, 246] on div "Janela de atendimento Grade de atendimento Capacidade Transportadoras Veículos …" at bounding box center [462, 237] width 924 height 474
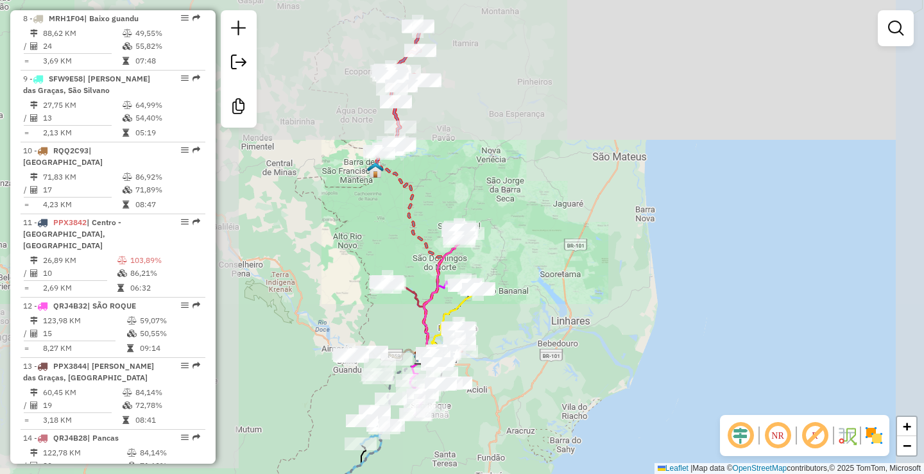
drag, startPoint x: 557, startPoint y: 270, endPoint x: 595, endPoint y: 40, distance: 233.4
click at [589, 56] on div "Janela de atendimento Grade de atendimento Capacidade Transportadoras Veículos …" at bounding box center [462, 237] width 924 height 474
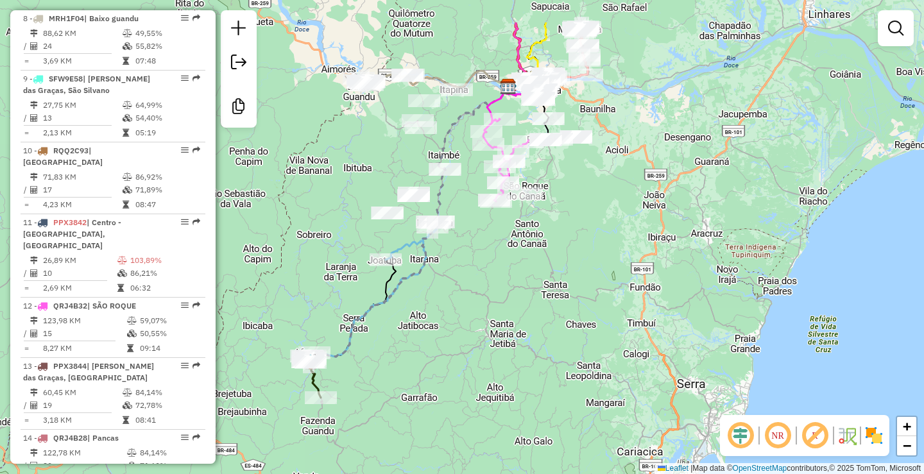
click at [451, 191] on div "Janela de atendimento Grade de atendimento Capacidade Transportadoras Veículos …" at bounding box center [462, 237] width 924 height 474
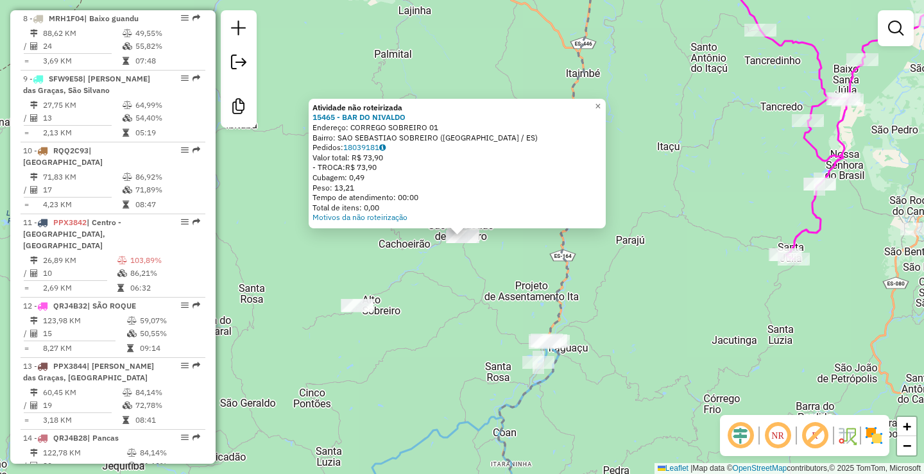
click at [423, 300] on div "Atividade não roteirizada 15465 - BAR DO NIVALDO Endereço: CORREGO SOBREIRO 01 …" at bounding box center [462, 237] width 924 height 474
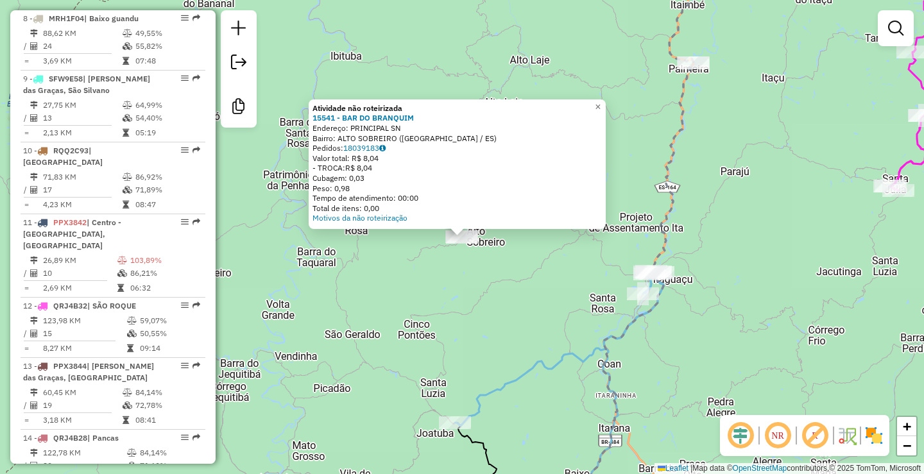
click at [357, 306] on div "Atividade não roteirizada 15541 - BAR DO BRANQUIM Endereço: PRINCIPAL SN Bairro…" at bounding box center [462, 237] width 924 height 474
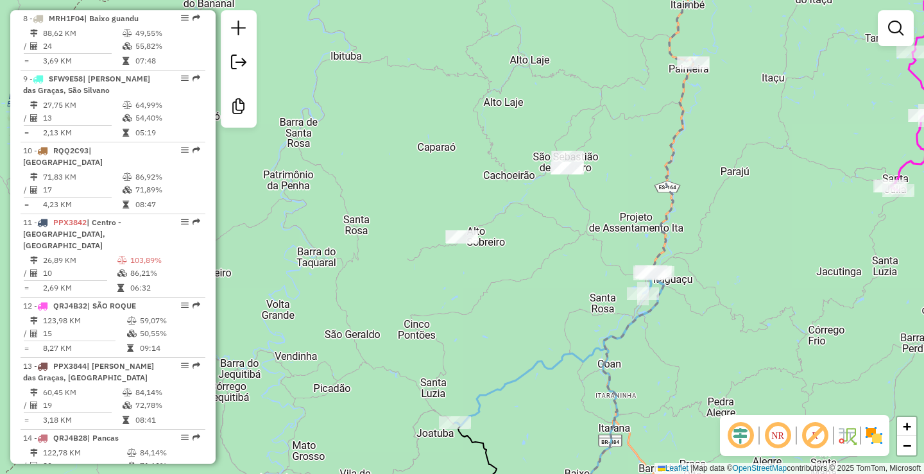
click at [768, 165] on div "Janela de atendimento Grade de atendimento Capacidade Transportadoras Veículos …" at bounding box center [462, 237] width 924 height 474
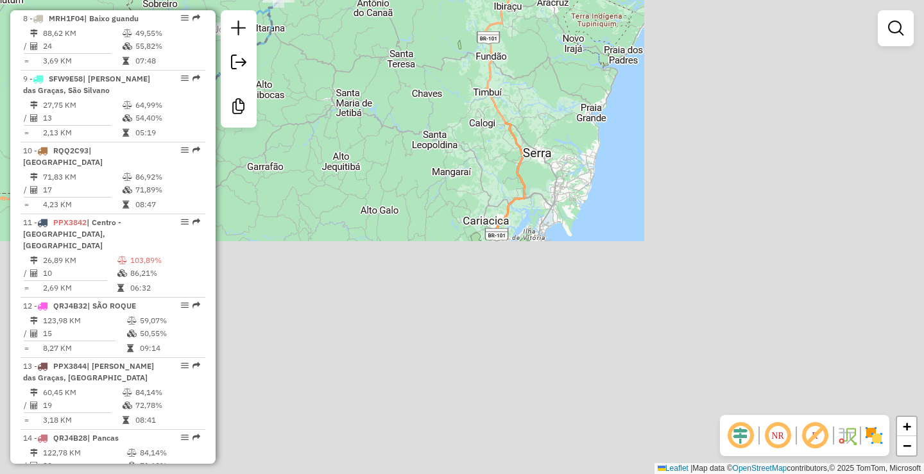
drag, startPoint x: 687, startPoint y: 316, endPoint x: 331, endPoint y: 33, distance: 454.3
click at [348, 42] on div "Janela de atendimento Grade de atendimento Capacidade Transportadoras Veículos …" at bounding box center [462, 237] width 924 height 474
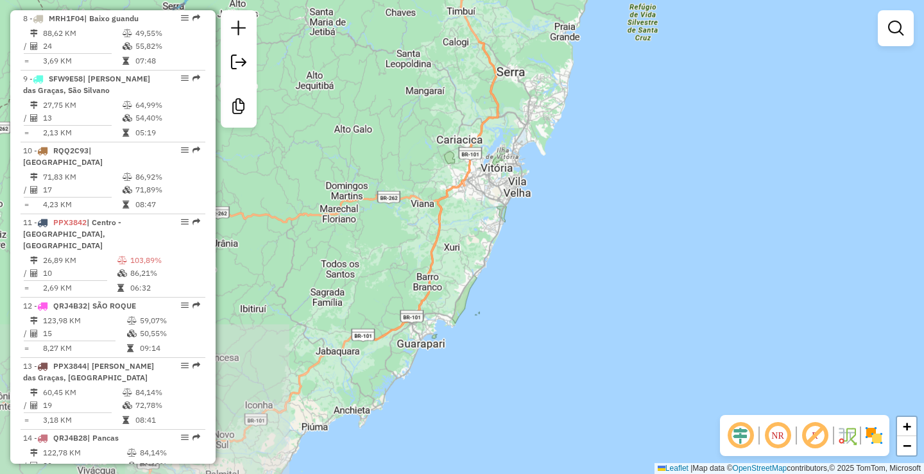
drag, startPoint x: 395, startPoint y: 196, endPoint x: 788, endPoint y: 249, distance: 396.8
click at [788, 249] on div "Rota 2 - Placa RQQ2C86 15999 - BAR DO NEGAO Janela de atendimento Grade de aten…" at bounding box center [462, 237] width 924 height 474
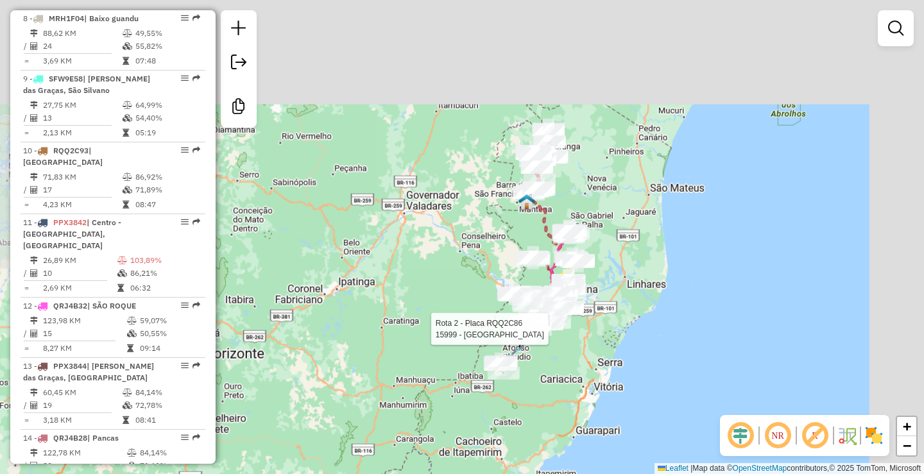
drag, startPoint x: 669, startPoint y: 241, endPoint x: 572, endPoint y: 385, distance: 173.8
click at [577, 404] on div "Rota 2 - Placa RQQ2C86 15999 - BAR DO NEGAO Janela de atendimento Grade de aten…" at bounding box center [462, 237] width 924 height 474
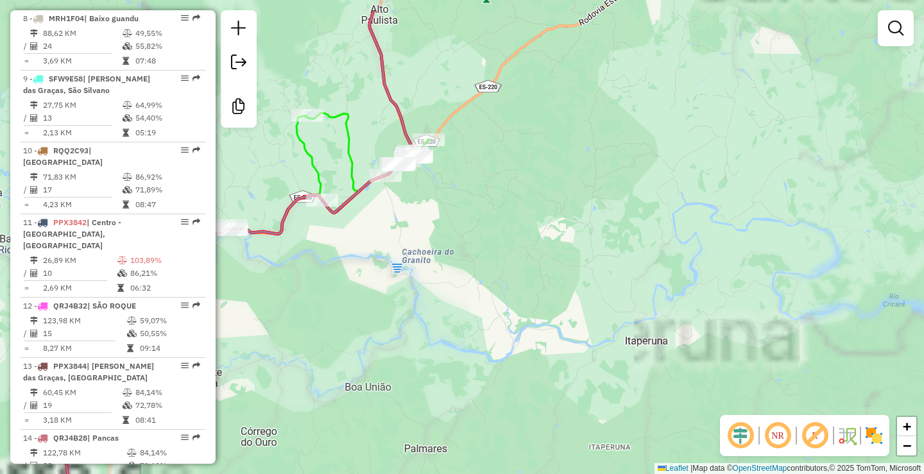
drag, startPoint x: 515, startPoint y: 253, endPoint x: 576, endPoint y: 316, distance: 88.0
click at [576, 317] on div "Rota 2 - Placa RQQ2C86 15999 - BAR DO NEGAO Janela de atendimento Grade de aten…" at bounding box center [462, 237] width 924 height 474
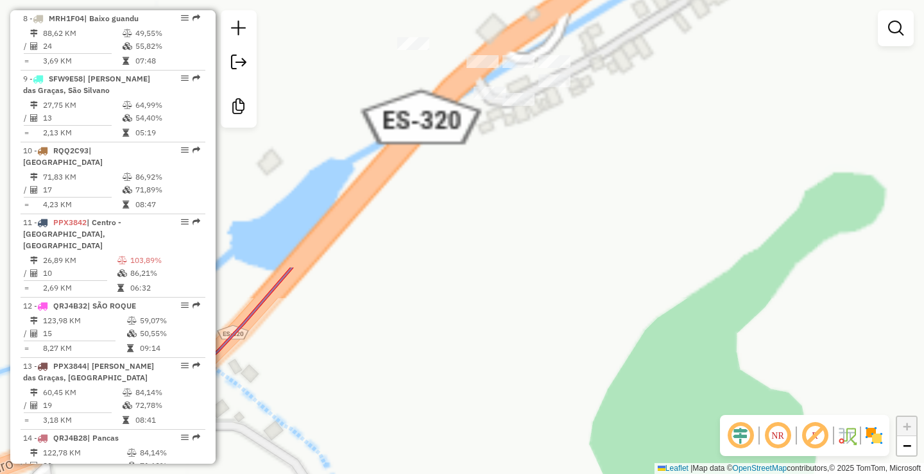
drag, startPoint x: 402, startPoint y: 135, endPoint x: 515, endPoint y: 316, distance: 213.7
click at [550, 450] on div "Rota 2 - Placa RQQ2C86 15999 - BAR DO NEGAO Janela de atendimento Grade de aten…" at bounding box center [462, 237] width 924 height 474
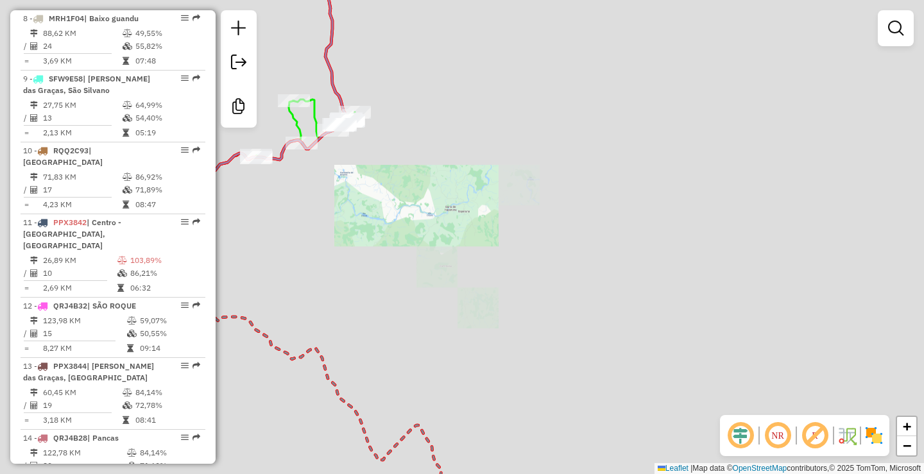
drag, startPoint x: 466, startPoint y: 155, endPoint x: 602, endPoint y: 435, distance: 311.2
click at [620, 473] on html "Aguarde... Pop-up bloqueado! Seu navegador bloqueou automáticamente a abertura …" at bounding box center [462, 237] width 924 height 474
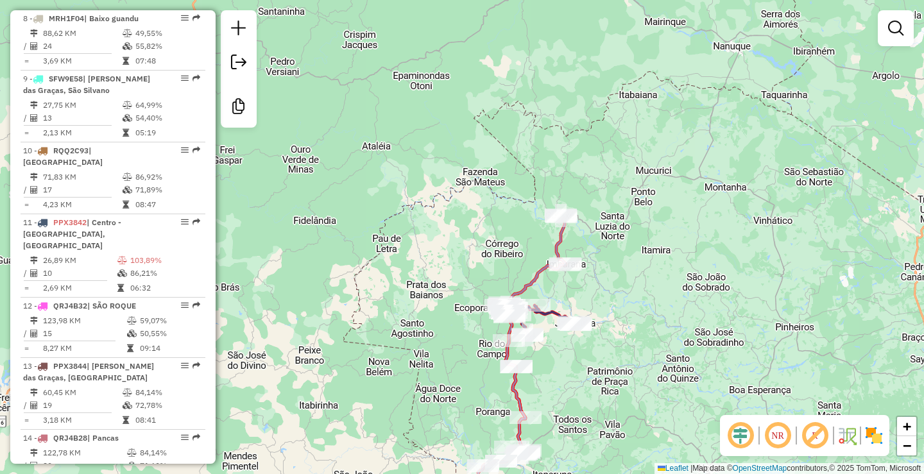
drag, startPoint x: 612, startPoint y: 298, endPoint x: 620, endPoint y: 319, distance: 22.7
click at [620, 319] on div "Rota 2 - Placa RQQ2C86 15999 - BAR DO NEGAO Janela de atendimento Grade de aten…" at bounding box center [462, 237] width 924 height 474
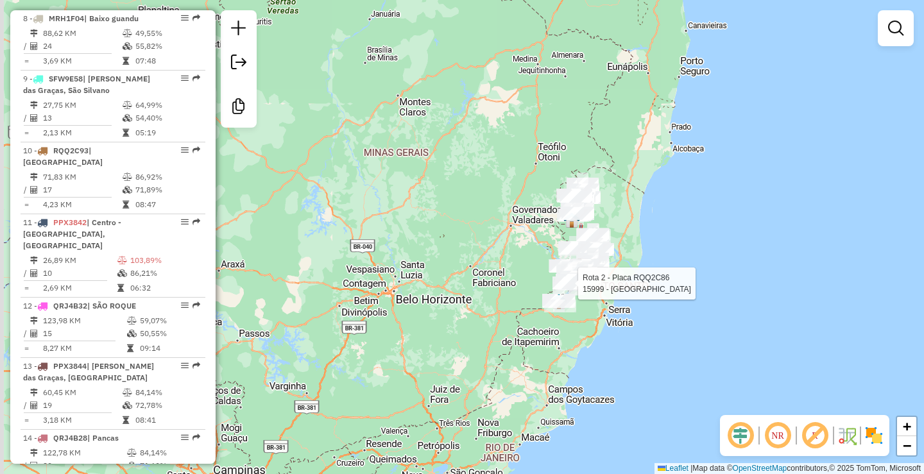
drag, startPoint x: 398, startPoint y: 181, endPoint x: 518, endPoint y: 187, distance: 120.7
click at [520, 175] on div "Rota 2 - Placa RQQ2C86 15999 - BAR DO NEGAO Janela de atendimento Grade de aten…" at bounding box center [462, 237] width 924 height 474
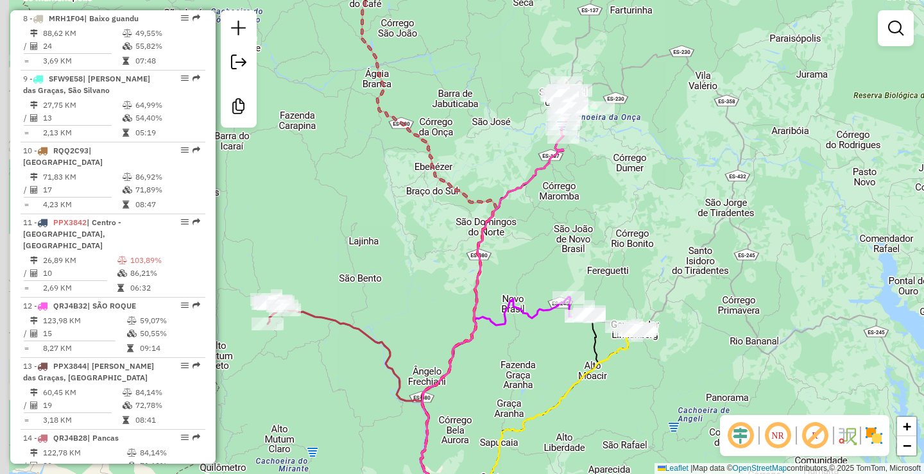
drag, startPoint x: 640, startPoint y: 269, endPoint x: 715, endPoint y: 368, distance: 123.5
click at [726, 395] on div "Rota 2 - Placa RQQ2C86 15999 - BAR DO NEGAO Janela de atendimento Grade de aten…" at bounding box center [462, 237] width 924 height 474
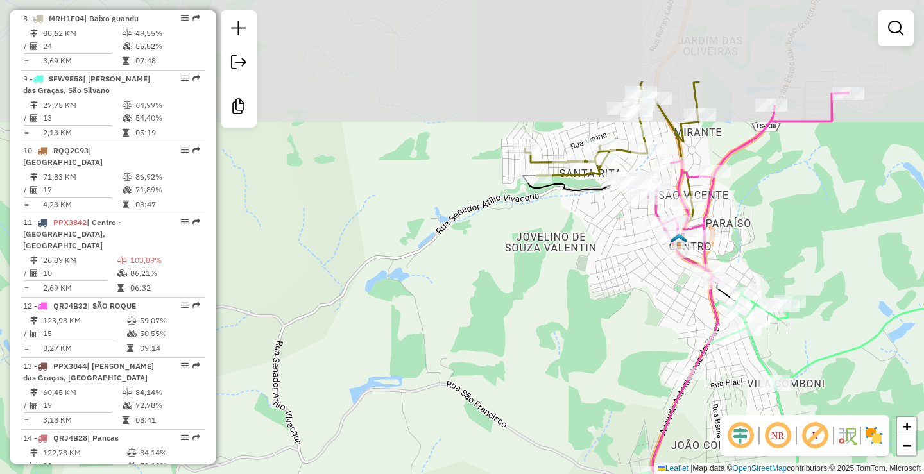
drag, startPoint x: 601, startPoint y: 144, endPoint x: 599, endPoint y: 273, distance: 128.9
click at [599, 273] on div "Rota 2 - Placa RQQ2C86 15999 - BAR DO NEGAO Janela de atendimento Grade de aten…" at bounding box center [462, 237] width 924 height 474
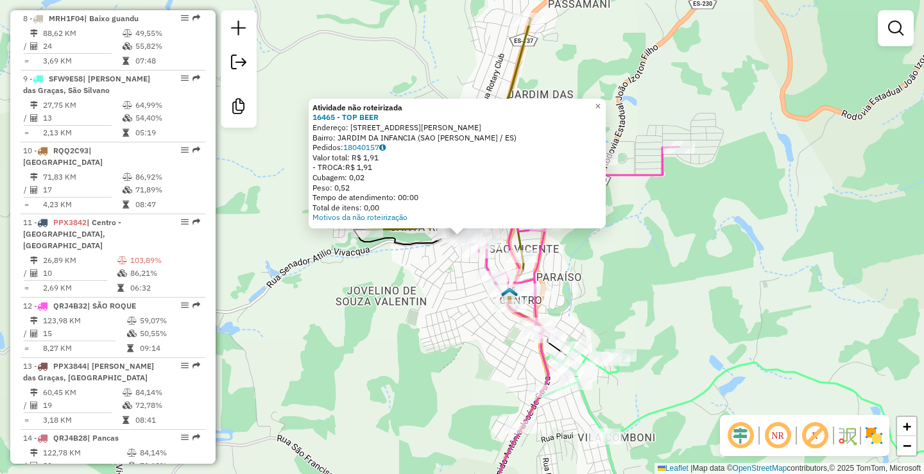
click at [373, 344] on div "Atividade não roteirizada 16465 - TOP BEER Endereço: RUA SENADOR ATILIO VIVACQU…" at bounding box center [462, 237] width 924 height 474
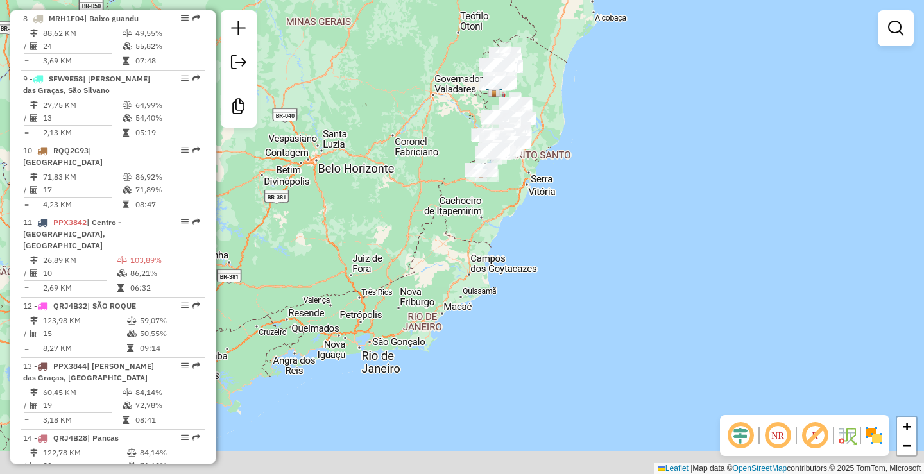
drag, startPoint x: 488, startPoint y: 274, endPoint x: 498, endPoint y: 262, distance: 15.5
click at [498, 262] on div "Janela de atendimento Grade de atendimento Capacidade Transportadoras Veículos …" at bounding box center [462, 237] width 924 height 474
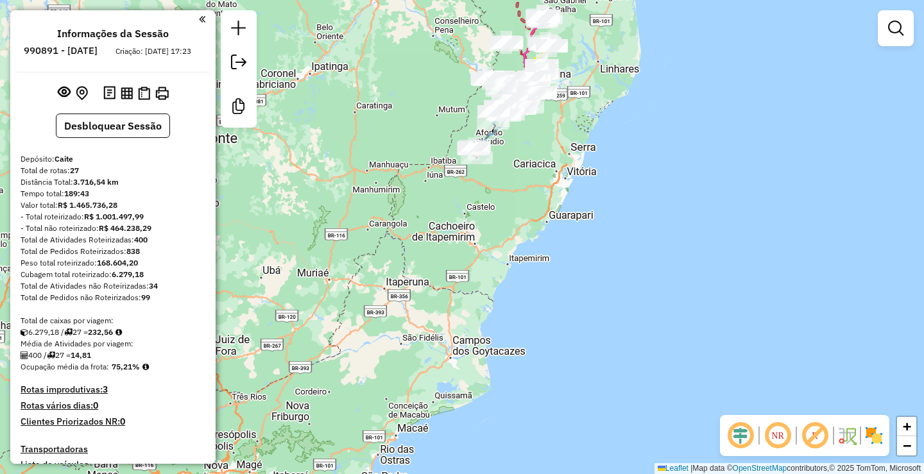
scroll to position [983, 0]
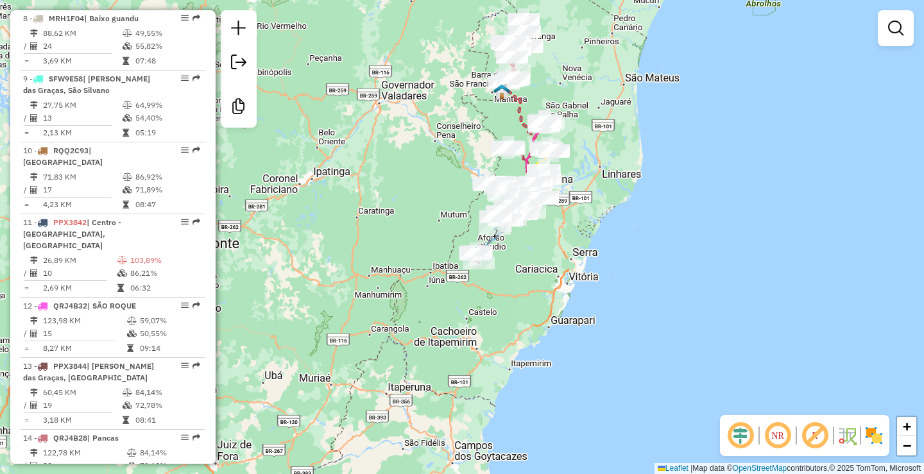
drag, startPoint x: 369, startPoint y: 203, endPoint x: 331, endPoint y: 207, distance: 38.0
click at [367, 333] on div "Janela de atendimento Grade de atendimento Capacidade Transportadoras Veículos …" at bounding box center [462, 237] width 924 height 474
